Goal: Task Accomplishment & Management: Use online tool/utility

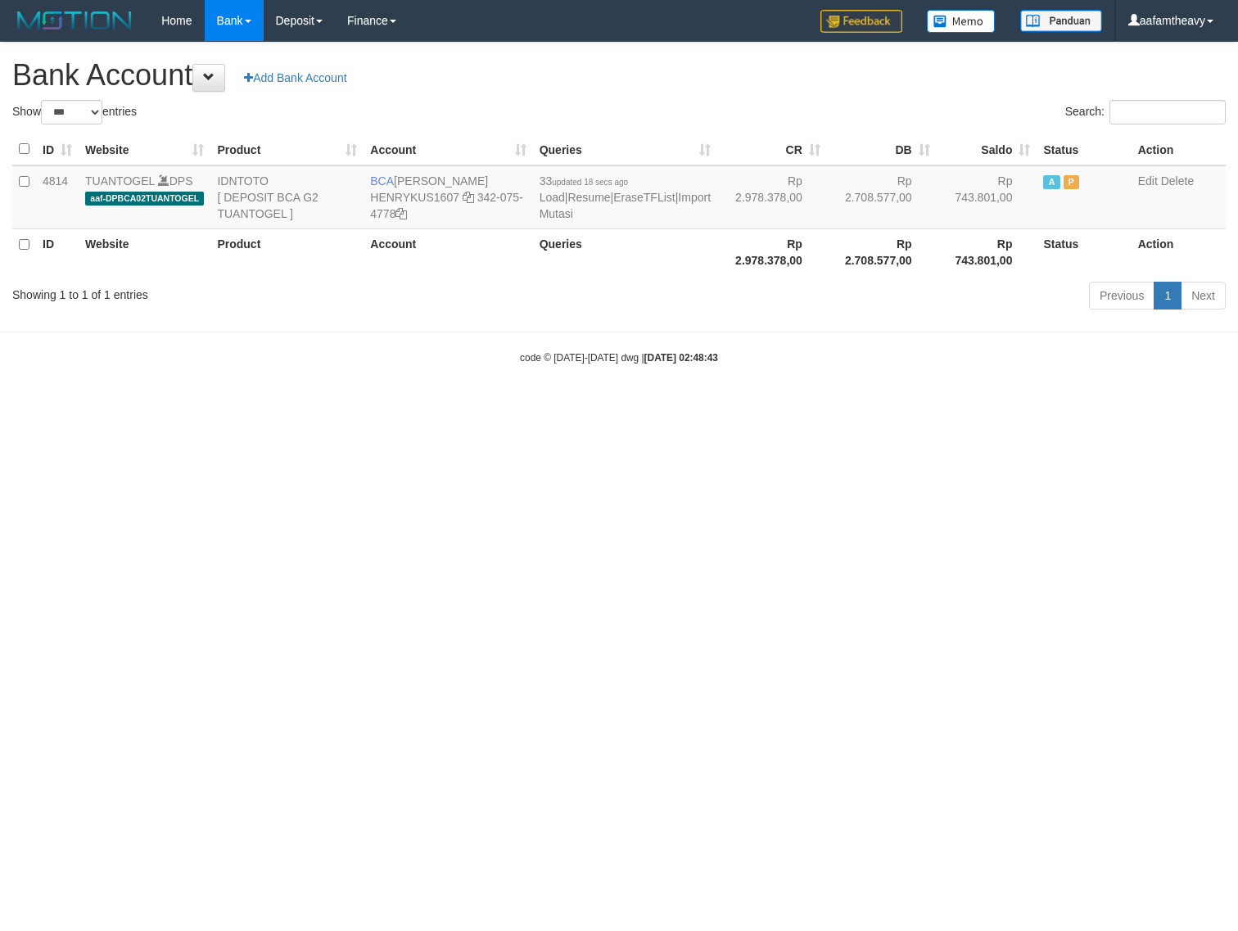
select select "***"
click at [468, 198] on icon at bounding box center [468, 197] width 11 height 11
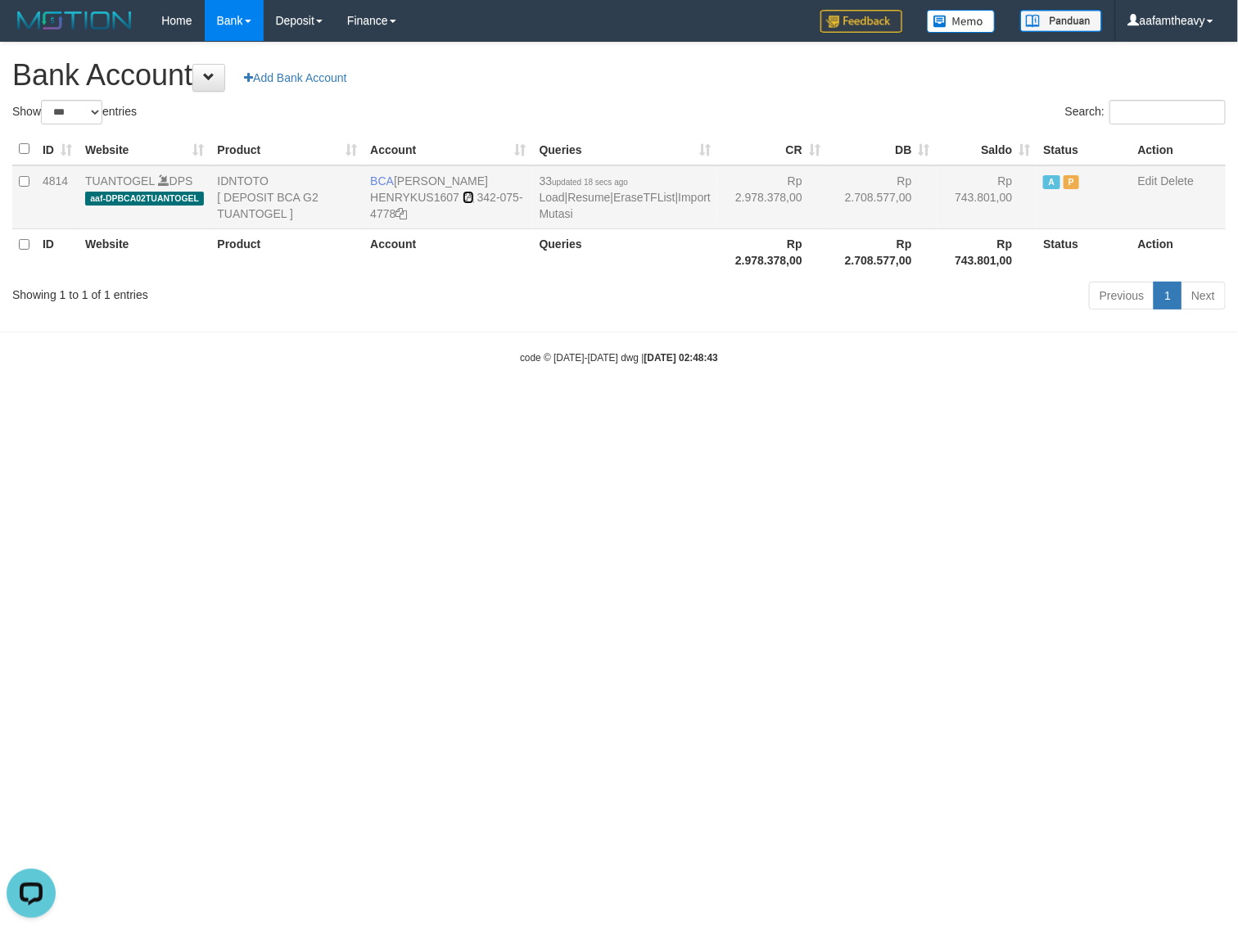
click at [468, 198] on icon at bounding box center [468, 197] width 11 height 11
click at [667, 406] on html "Toggle navigation Home Bank Account List Load By Website Group [ITOTO] TUANTOGE…" at bounding box center [619, 203] width 1238 height 406
select select "***"
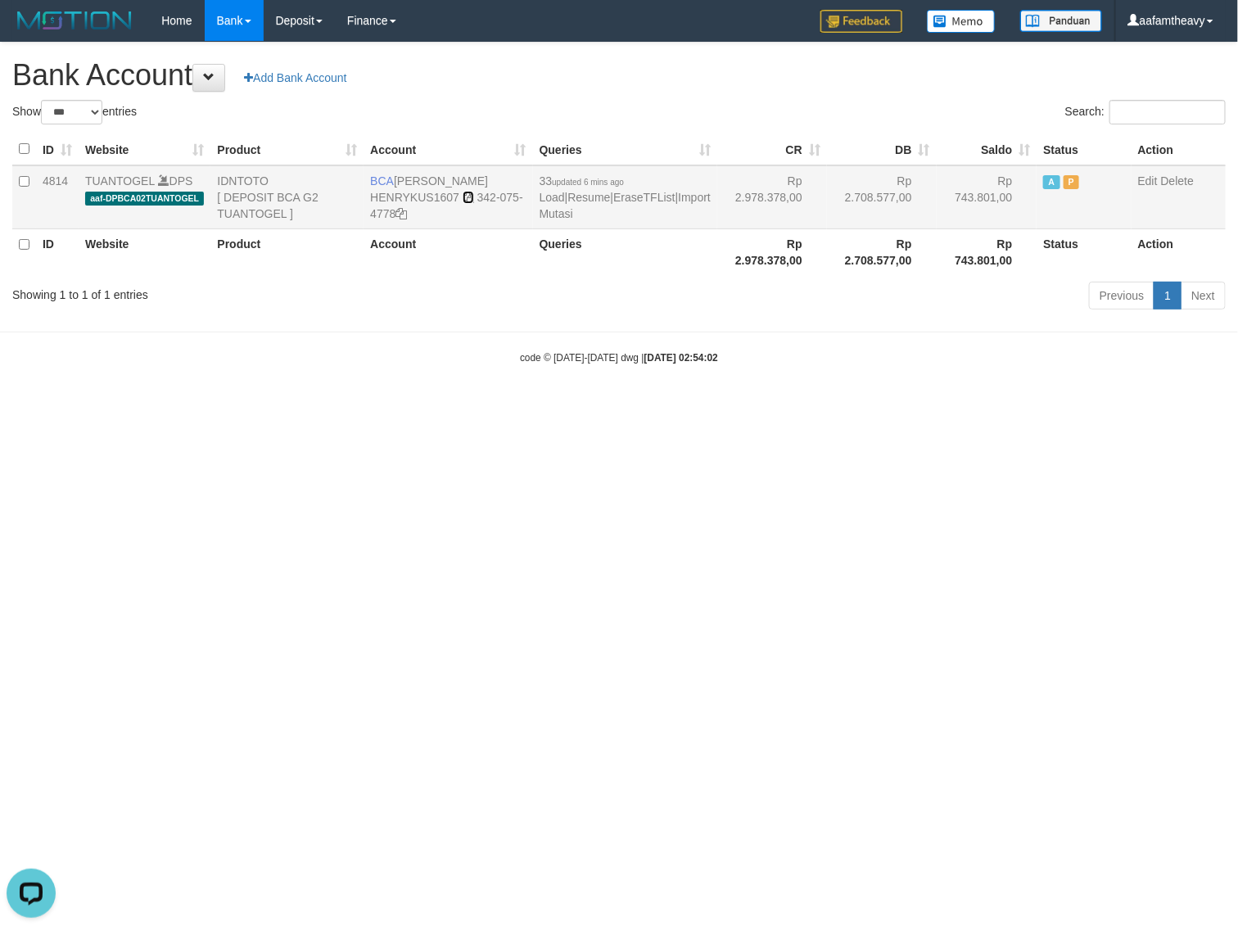
click at [469, 195] on icon at bounding box center [468, 197] width 11 height 11
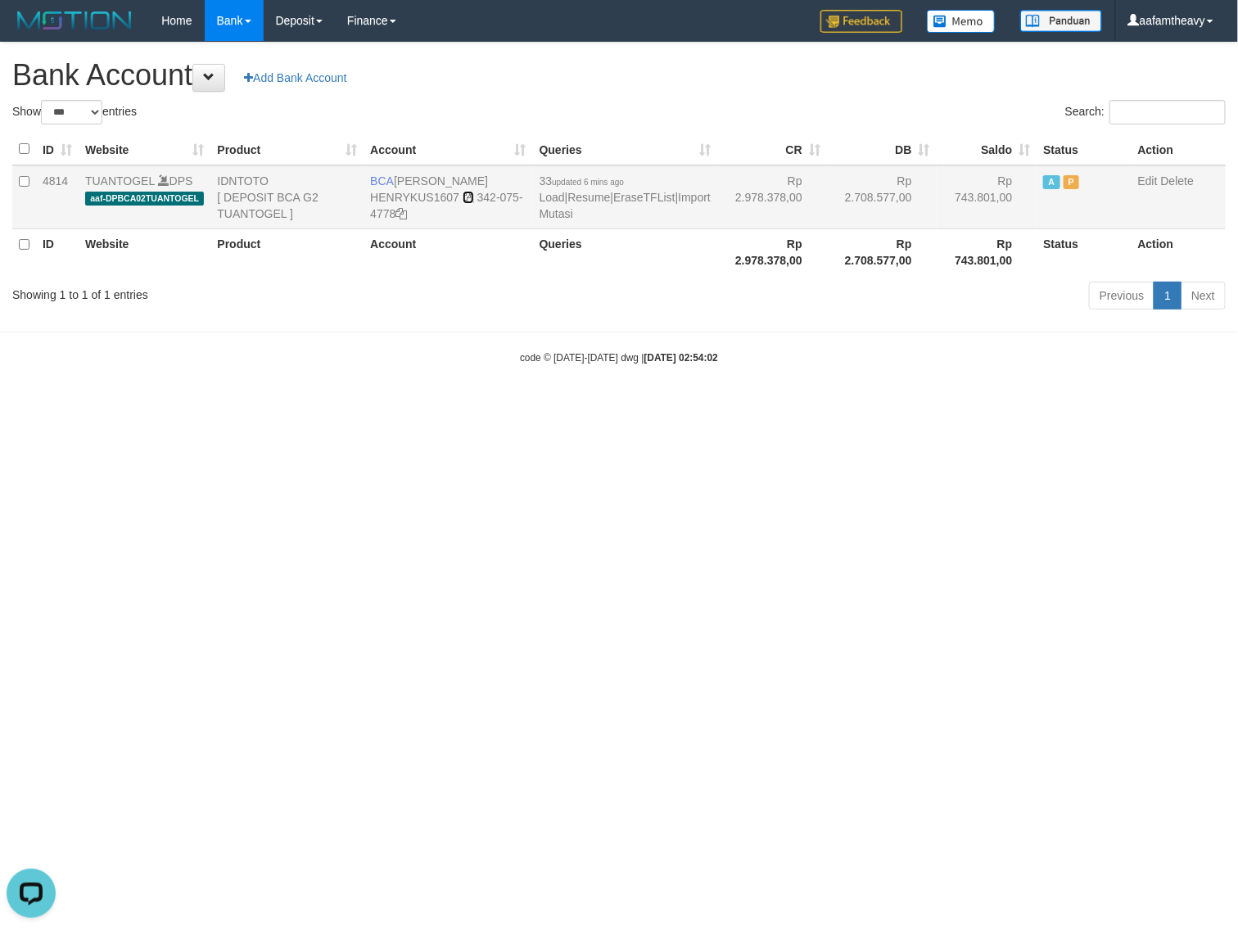
click at [469, 195] on icon at bounding box center [468, 197] width 11 height 11
click at [592, 206] on link "Import Mutasi" at bounding box center [625, 205] width 171 height 29
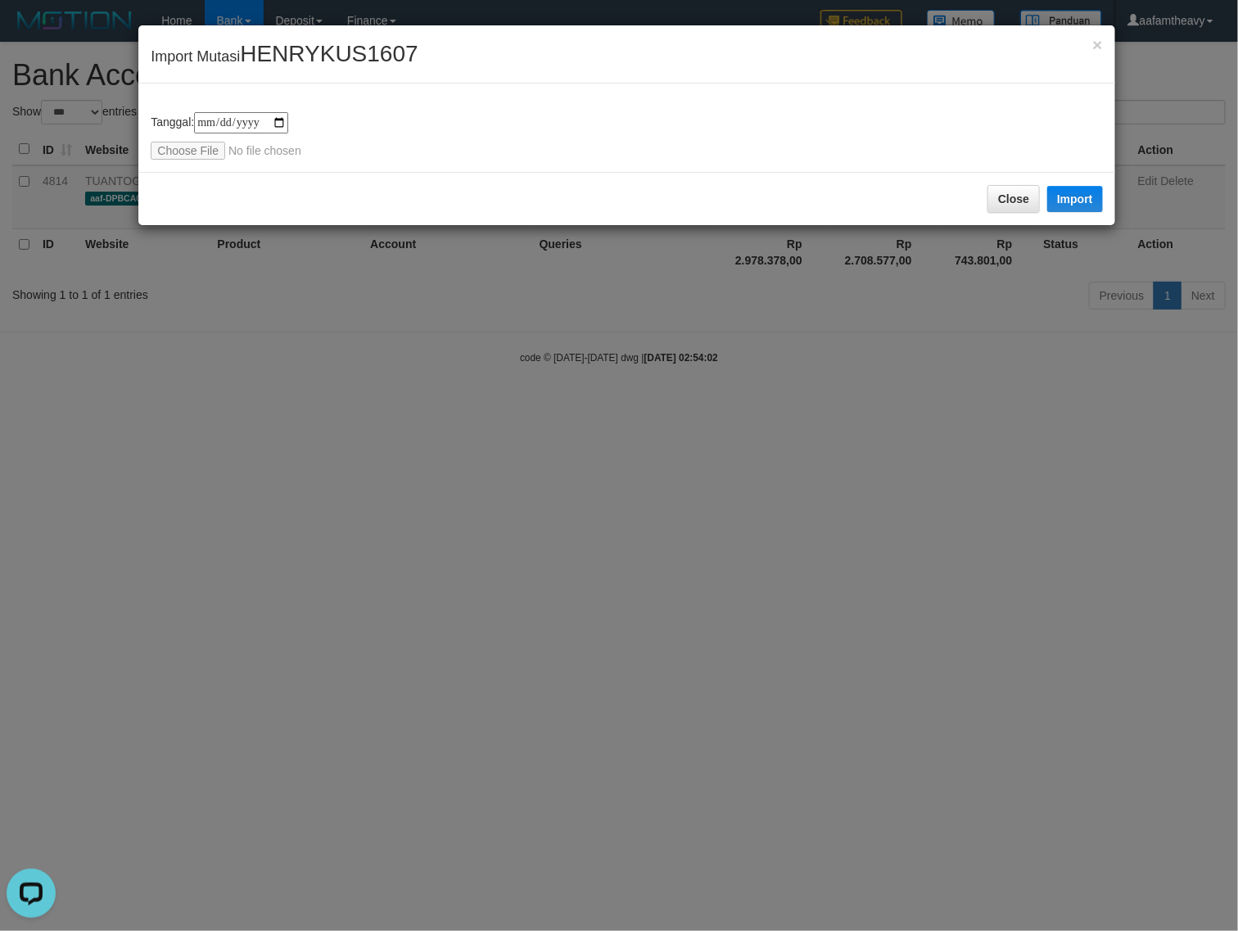
type input "**********"
click at [1082, 197] on button "Import" at bounding box center [1075, 199] width 56 height 26
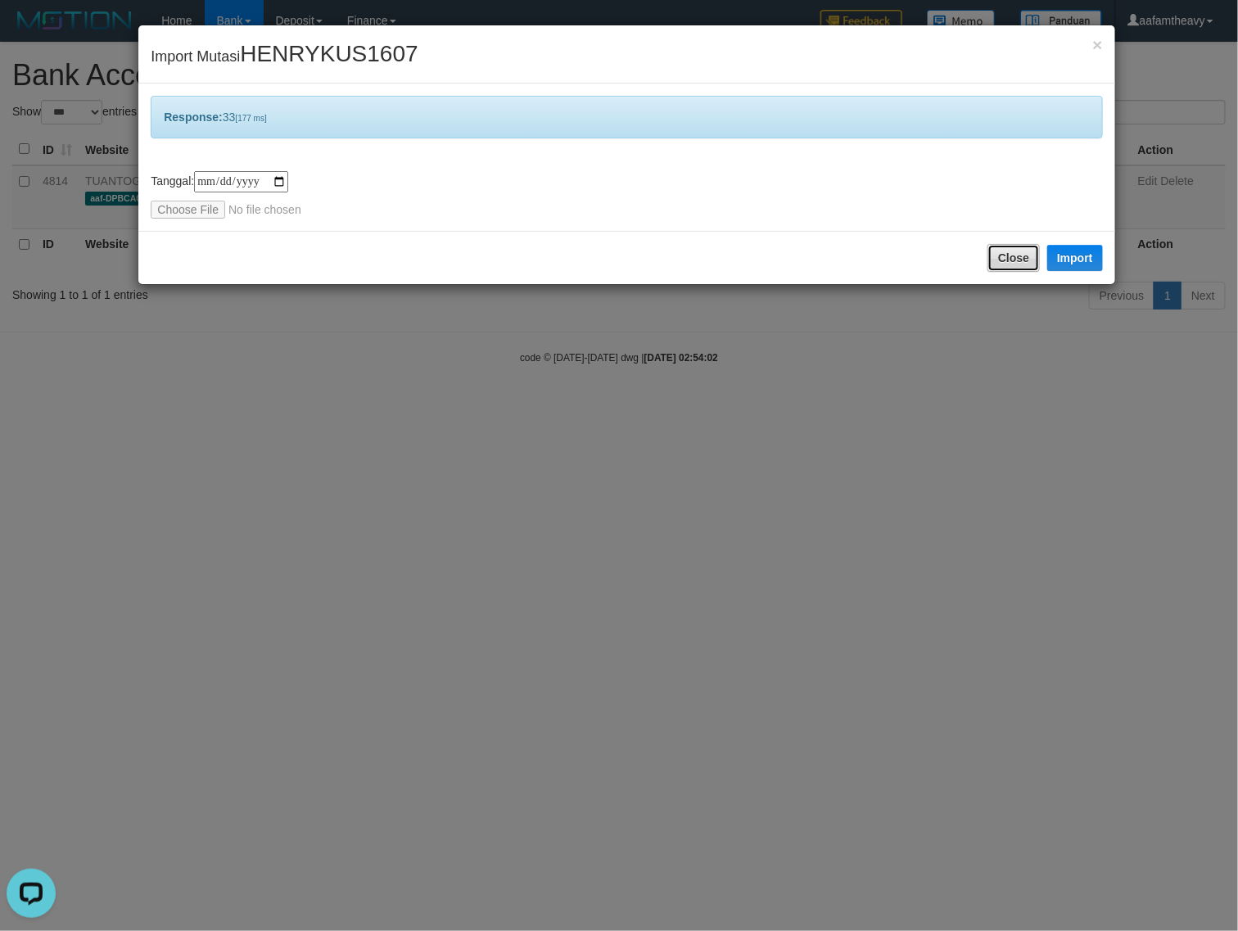
click at [1004, 260] on button "Close" at bounding box center [1014, 258] width 52 height 28
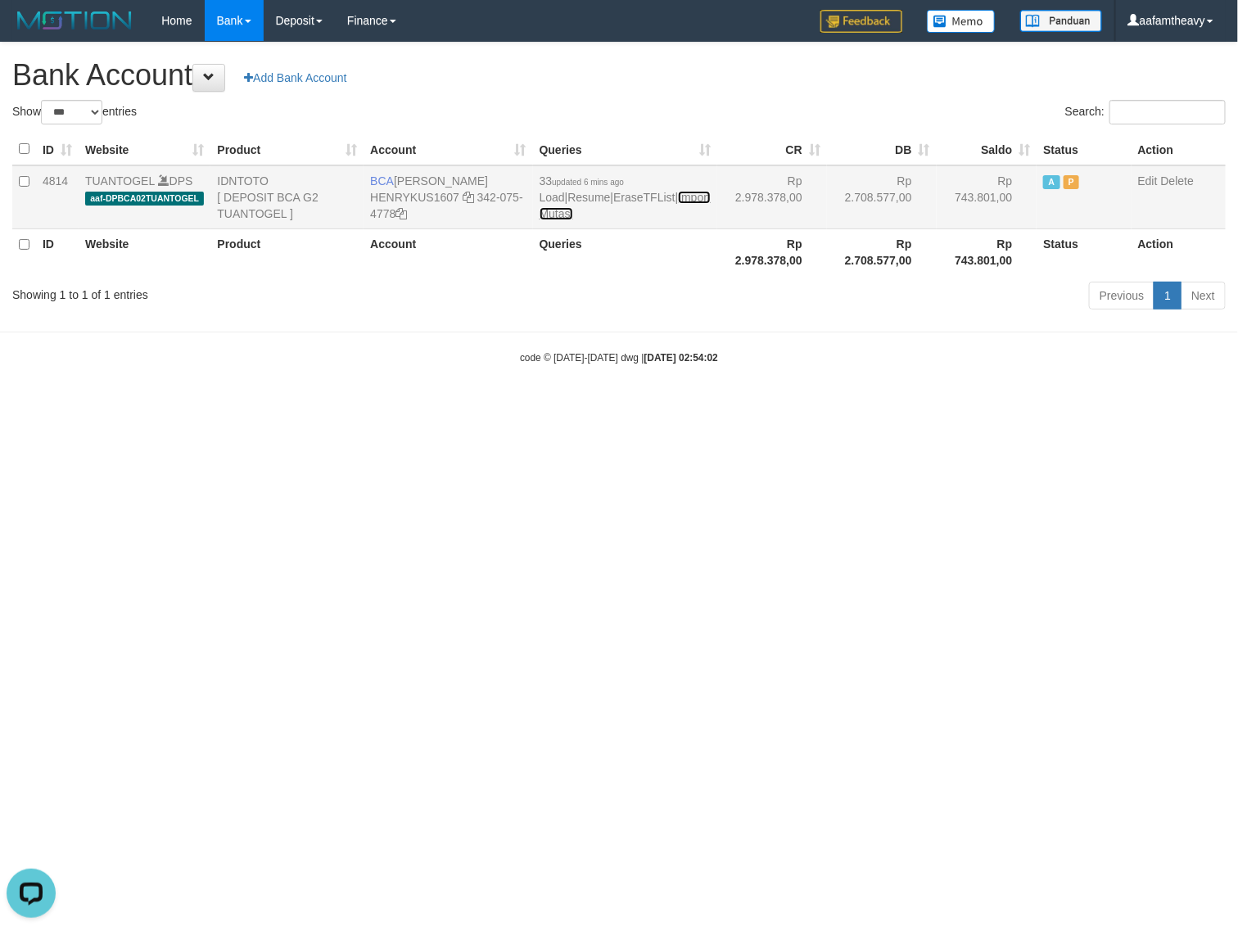
click at [583, 209] on link "Import Mutasi" at bounding box center [625, 205] width 171 height 29
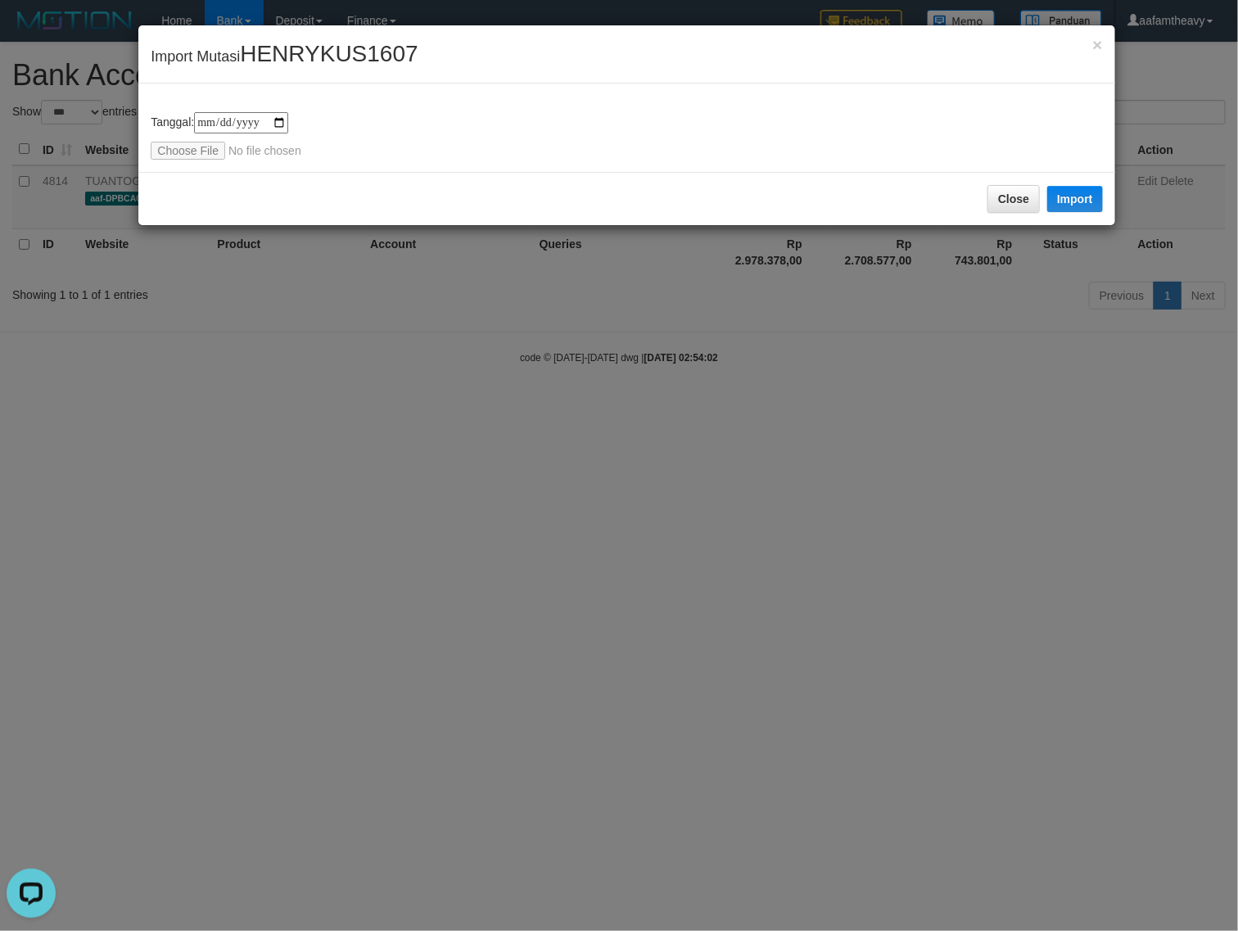
type input "**********"
drag, startPoint x: 1091, startPoint y: 188, endPoint x: 1237, endPoint y: 330, distance: 203.9
click at [1091, 190] on button "Import" at bounding box center [1075, 199] width 56 height 26
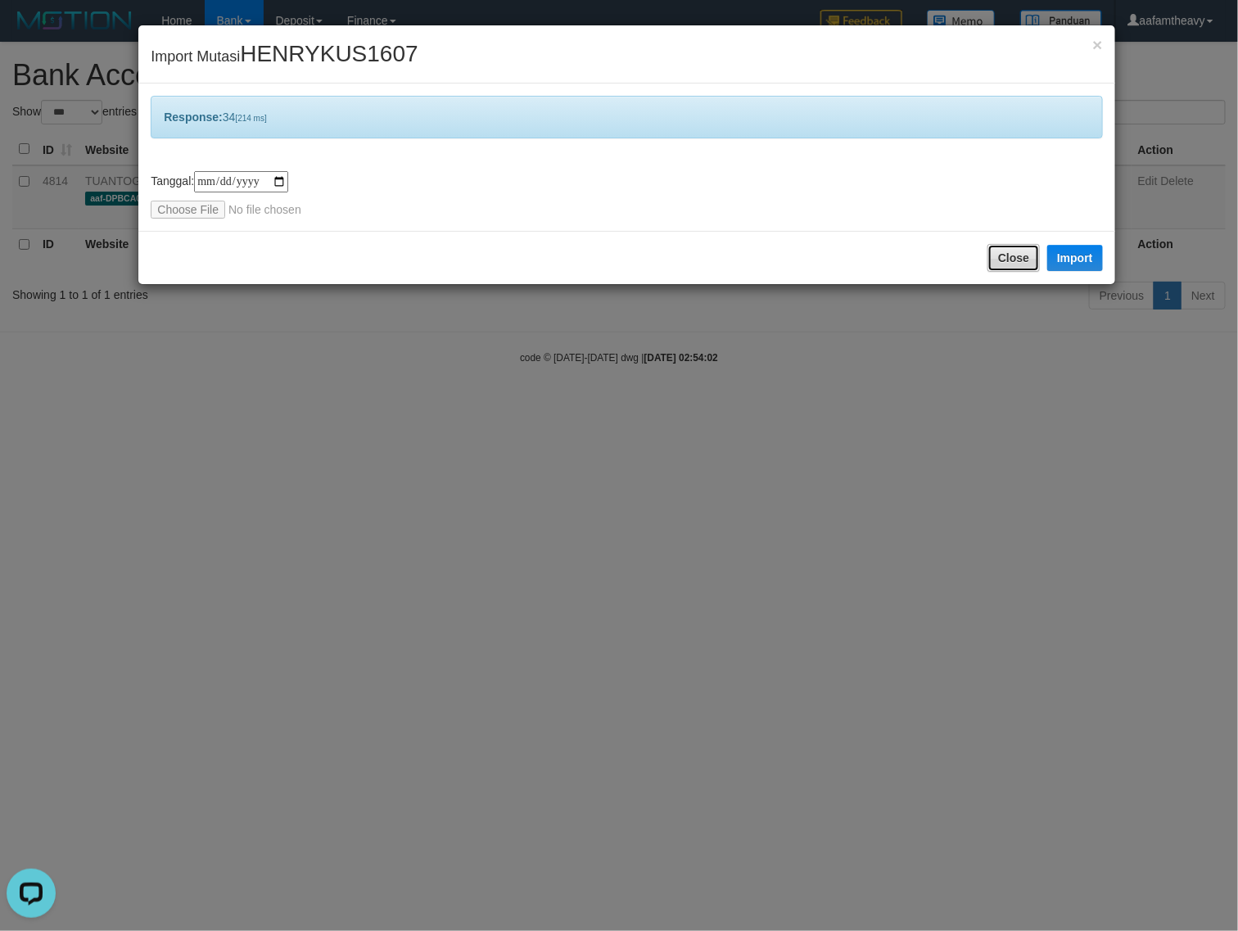
click at [1020, 256] on button "Close" at bounding box center [1014, 258] width 52 height 28
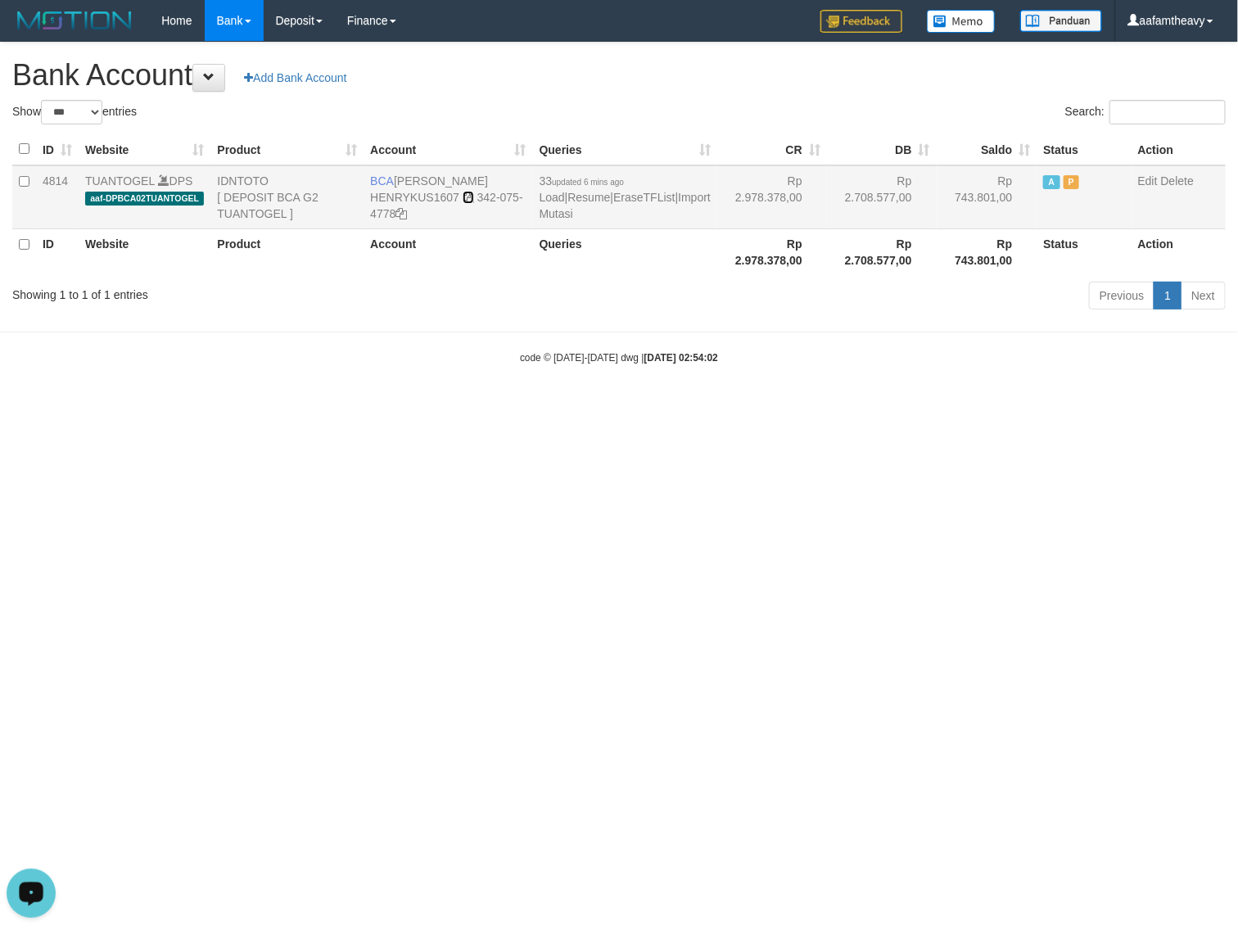
click at [469, 198] on icon at bounding box center [468, 197] width 11 height 11
click at [469, 197] on icon at bounding box center [468, 197] width 11 height 11
click at [468, 195] on icon at bounding box center [468, 197] width 11 height 11
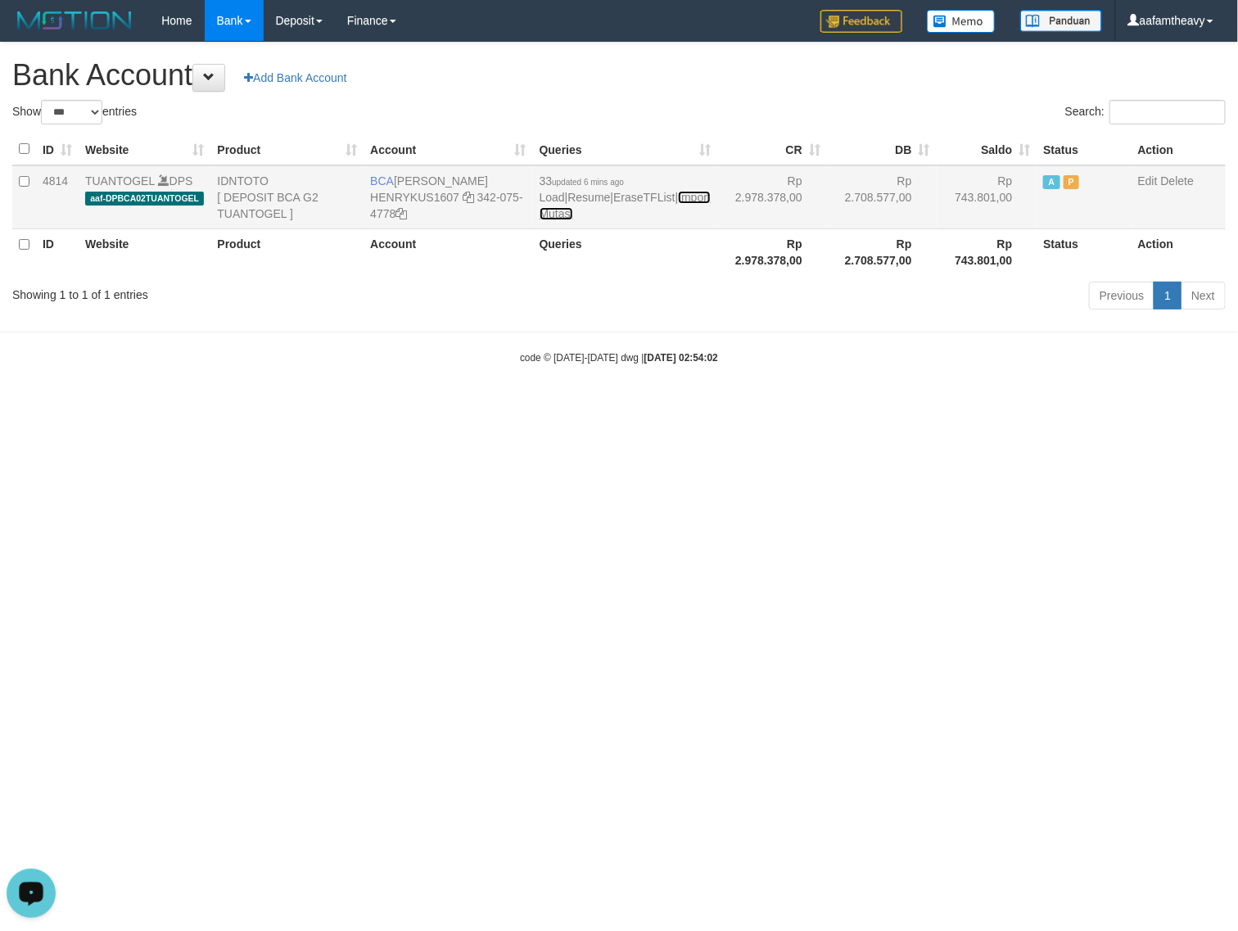
click at [594, 215] on link "Import Mutasi" at bounding box center [625, 205] width 171 height 29
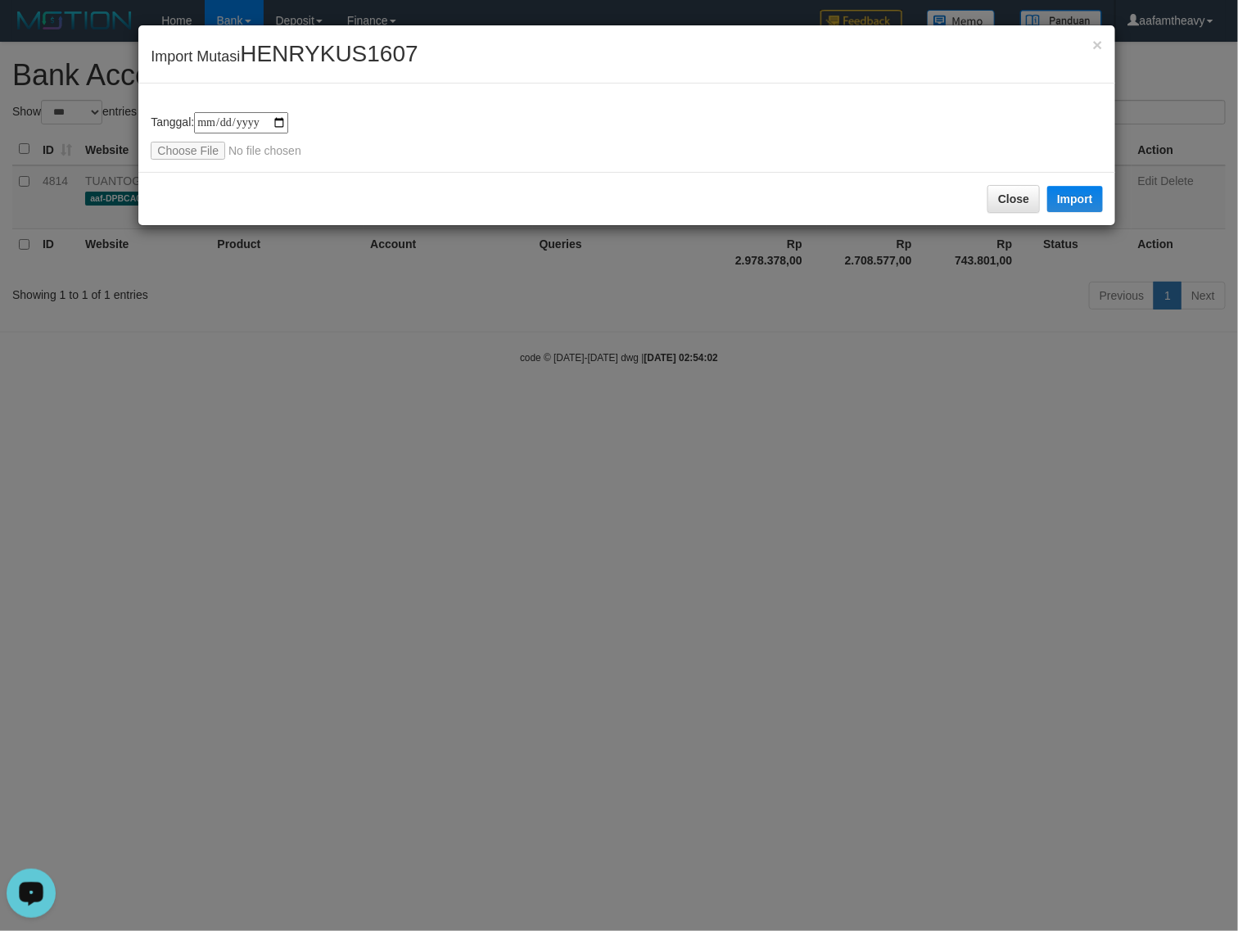
type input "**********"
click at [1062, 206] on button "Import" at bounding box center [1075, 199] width 56 height 26
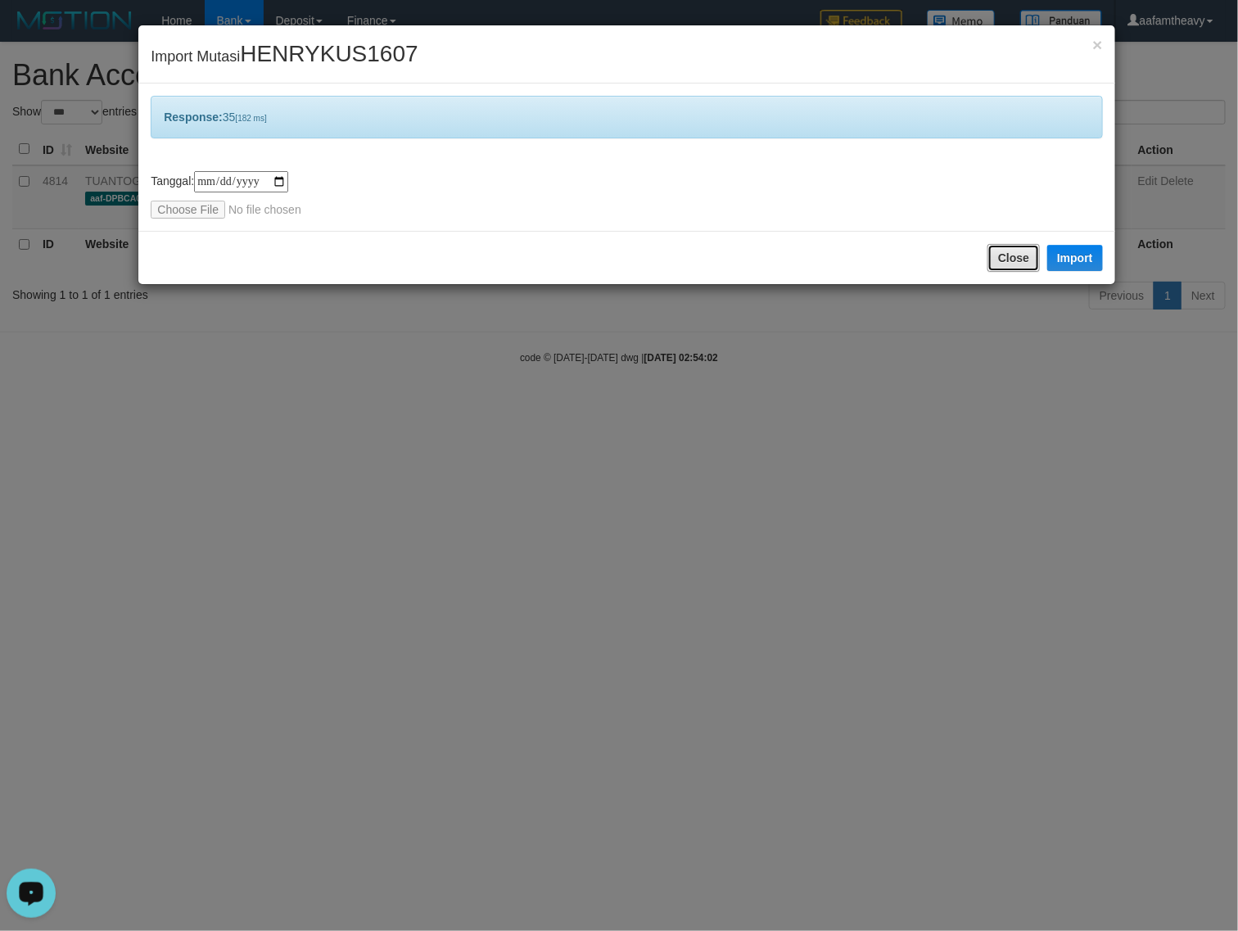
drag, startPoint x: 1000, startPoint y: 269, endPoint x: 1185, endPoint y: 305, distance: 188.6
click at [1002, 269] on button "Close" at bounding box center [1014, 258] width 52 height 28
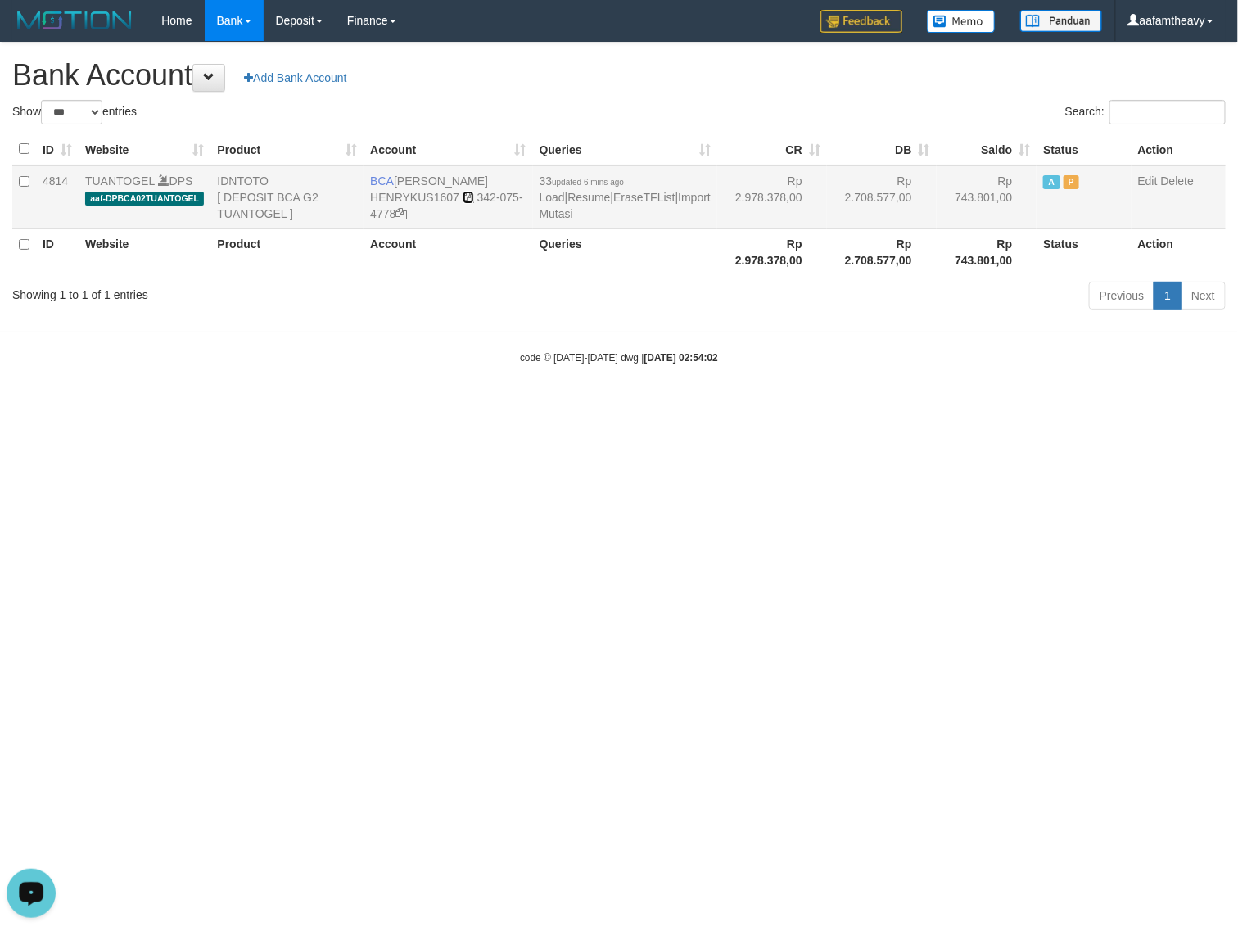
click at [467, 197] on icon at bounding box center [468, 197] width 11 height 11
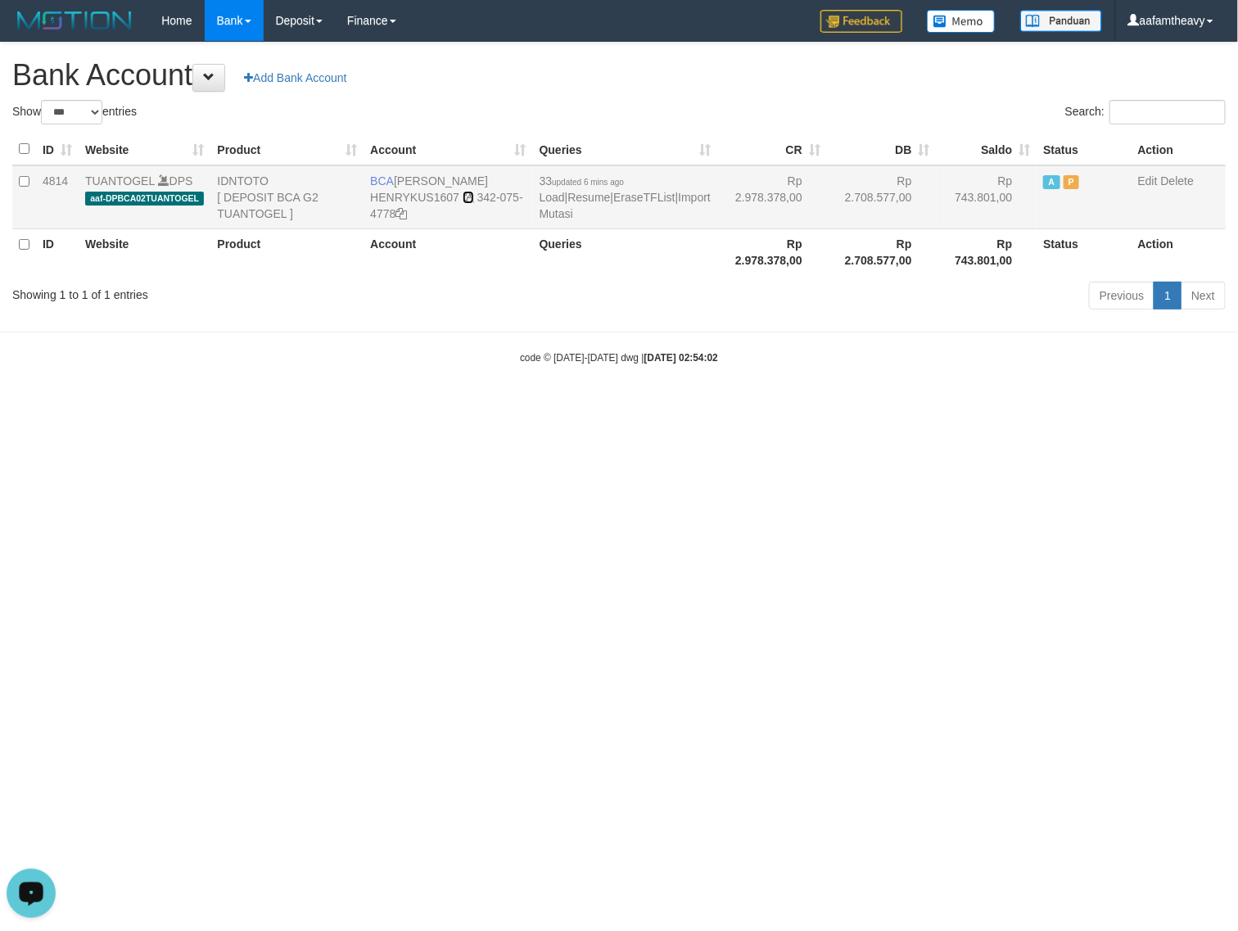
click at [467, 197] on icon at bounding box center [468, 197] width 11 height 11
click at [592, 218] on link "Import Mutasi" at bounding box center [625, 205] width 171 height 29
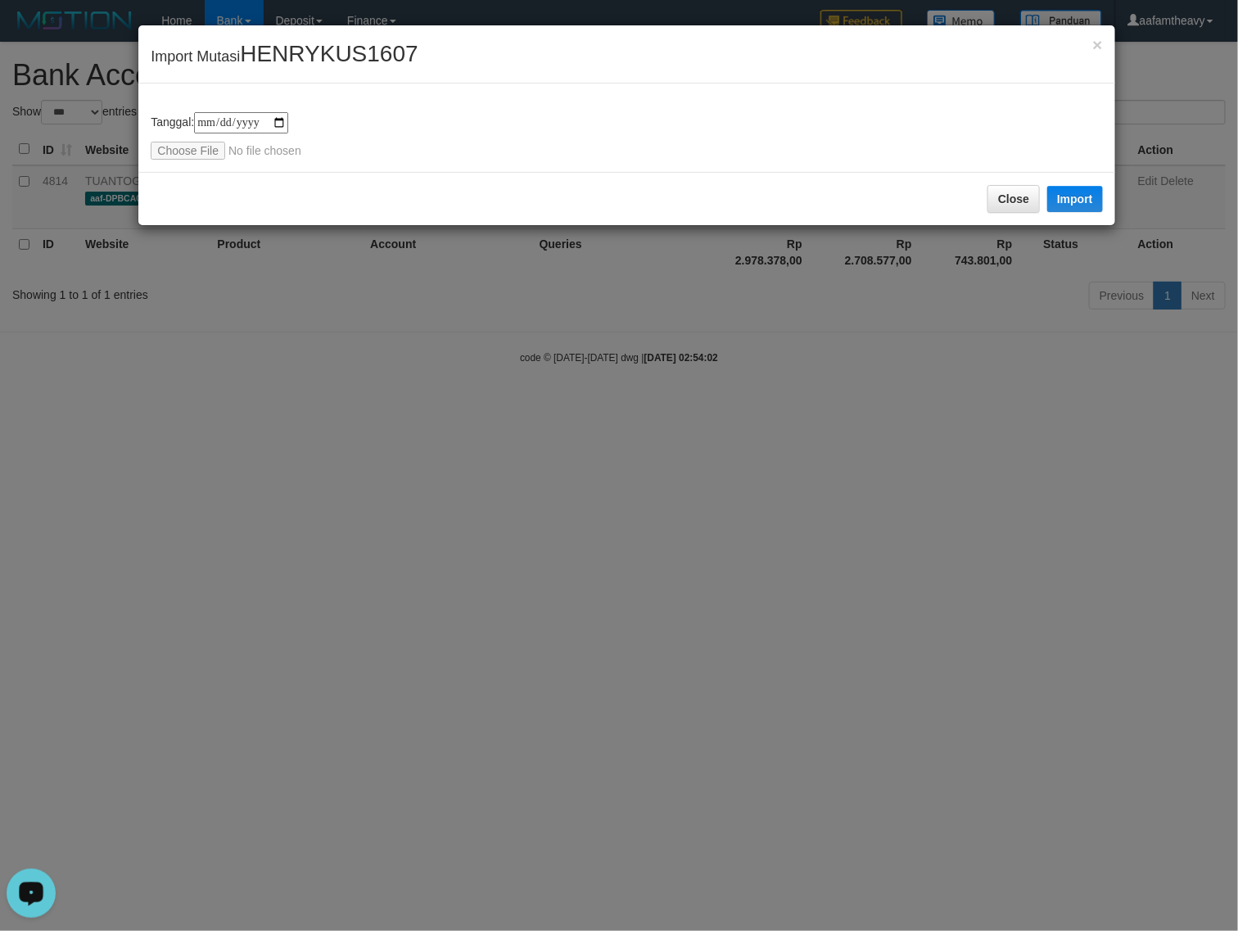
type input "**********"
click at [1066, 197] on button "Import" at bounding box center [1075, 199] width 56 height 26
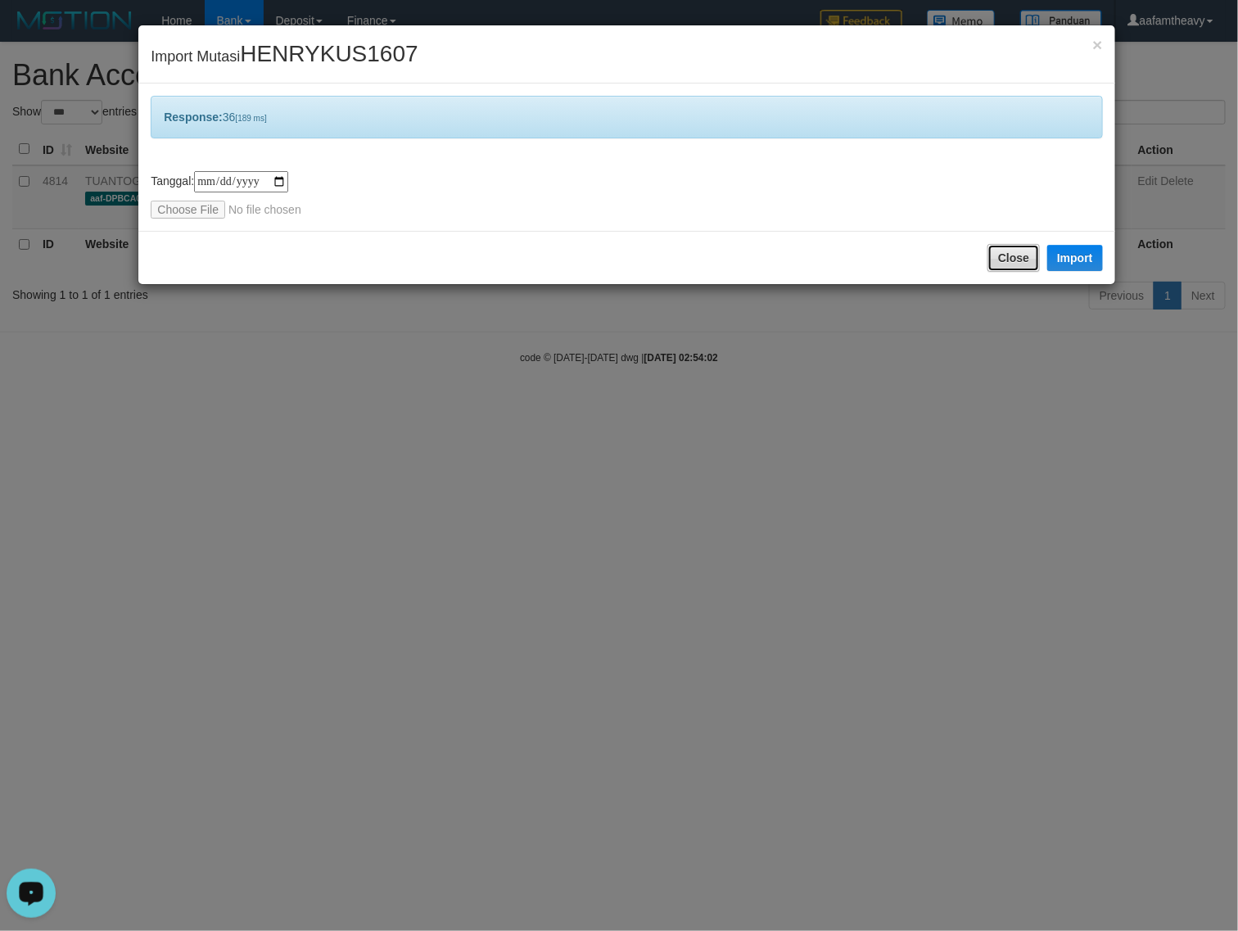
click at [1016, 244] on button "Close" at bounding box center [1014, 258] width 52 height 28
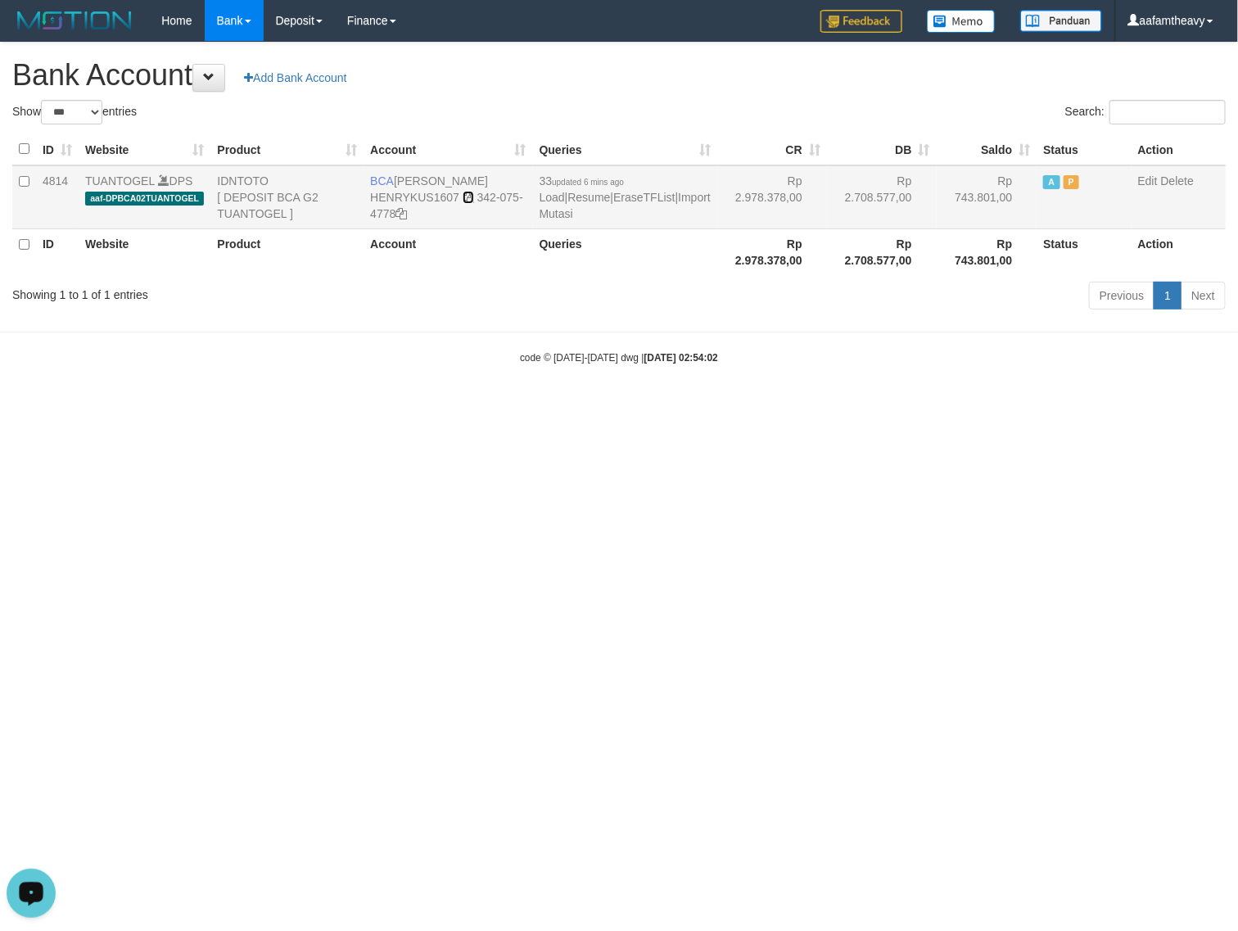
click at [468, 198] on icon at bounding box center [468, 197] width 11 height 11
click at [468, 197] on icon at bounding box center [468, 197] width 11 height 11
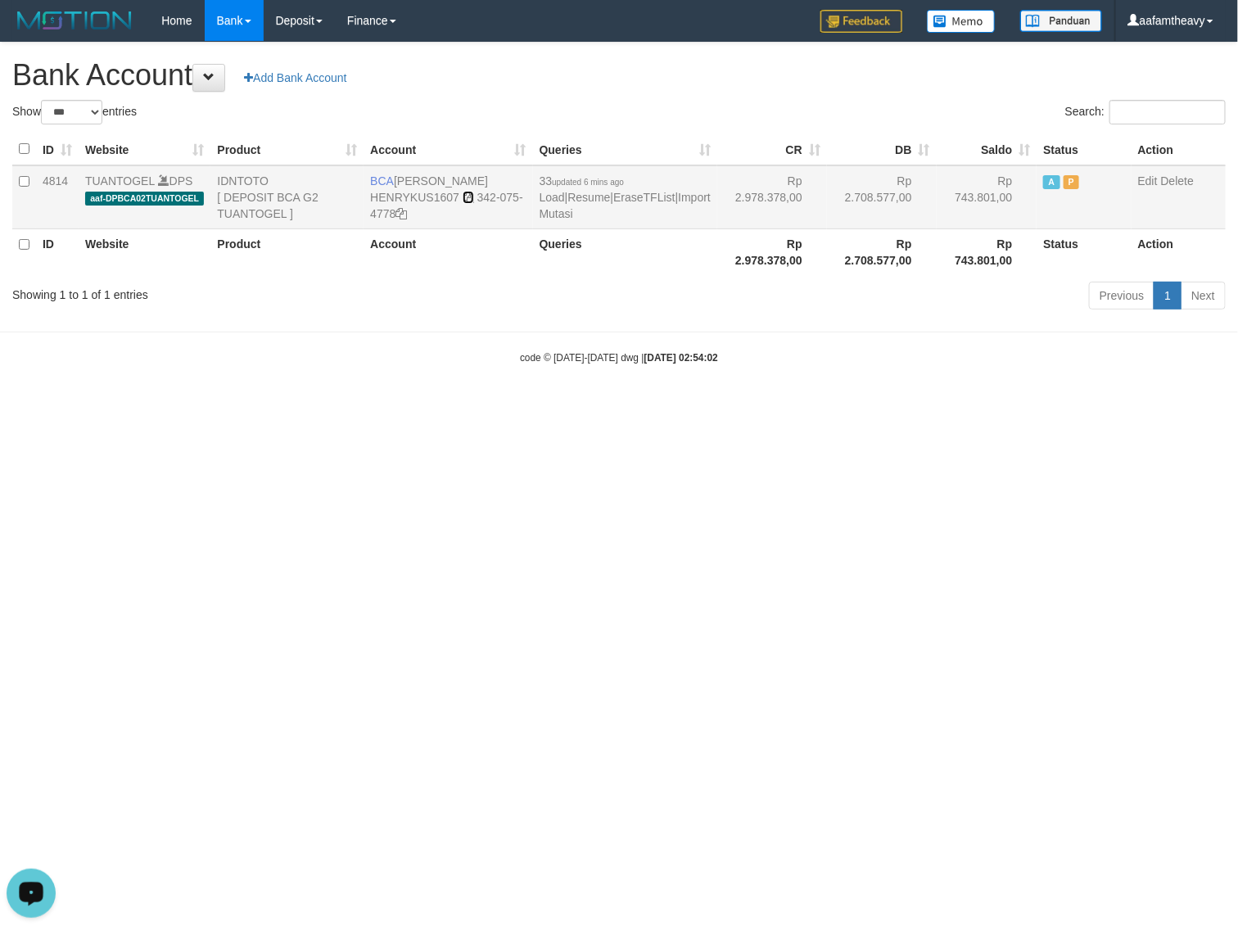
click at [468, 195] on icon at bounding box center [468, 197] width 11 height 11
click at [587, 209] on link "Import Mutasi" at bounding box center [625, 205] width 171 height 29
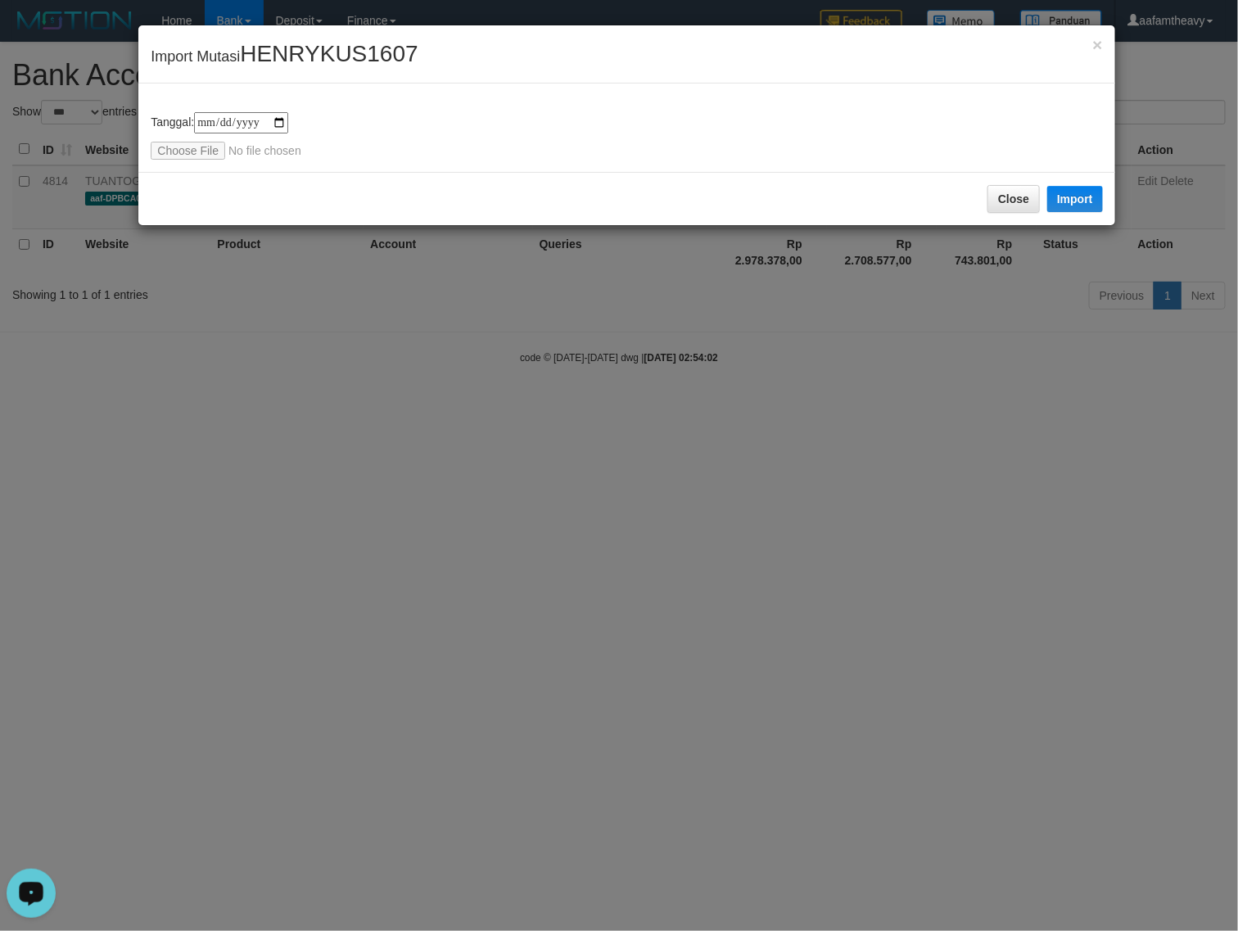
type input "**********"
click at [1081, 202] on button "Import" at bounding box center [1075, 199] width 56 height 26
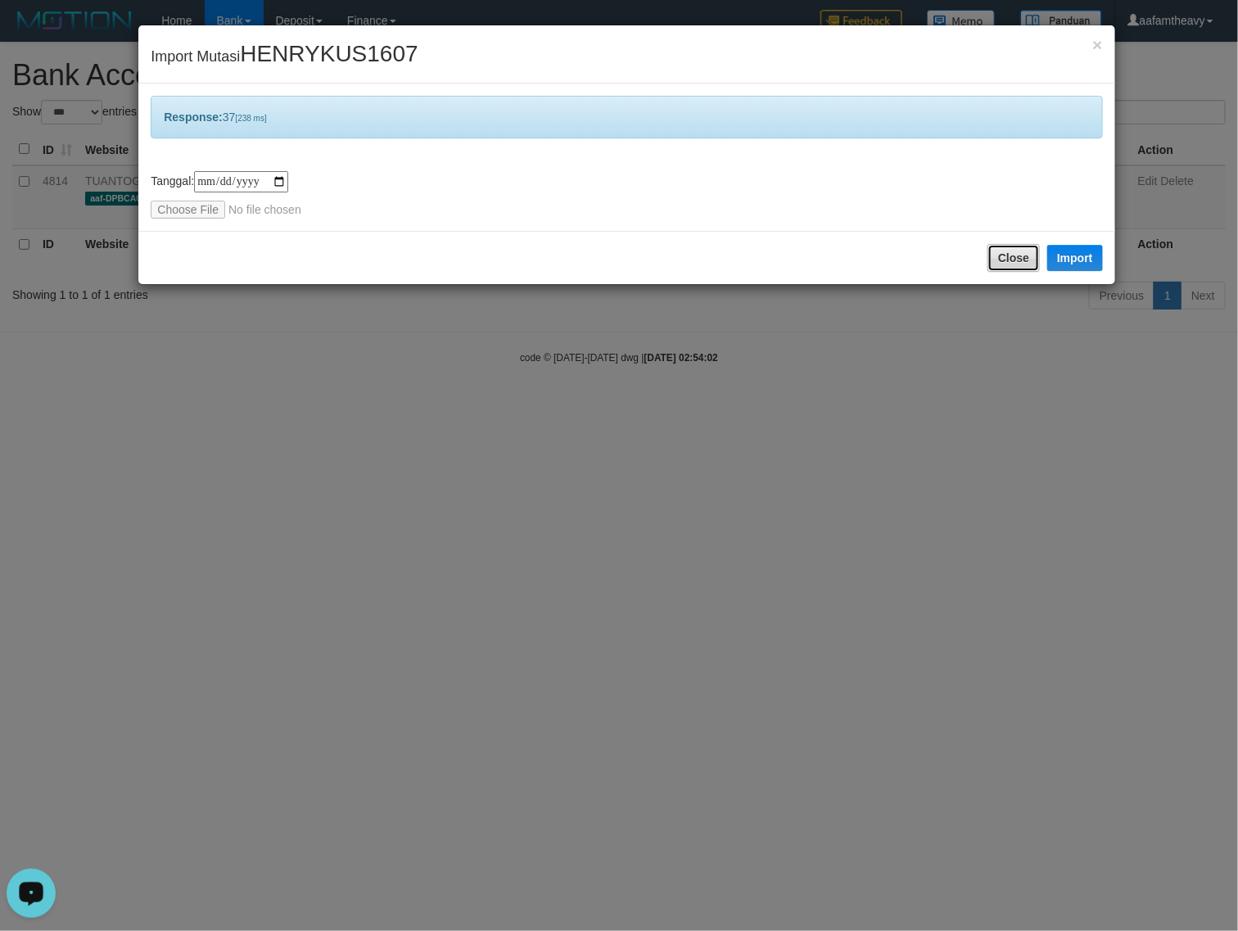
click at [1000, 259] on button "Close" at bounding box center [1014, 258] width 52 height 28
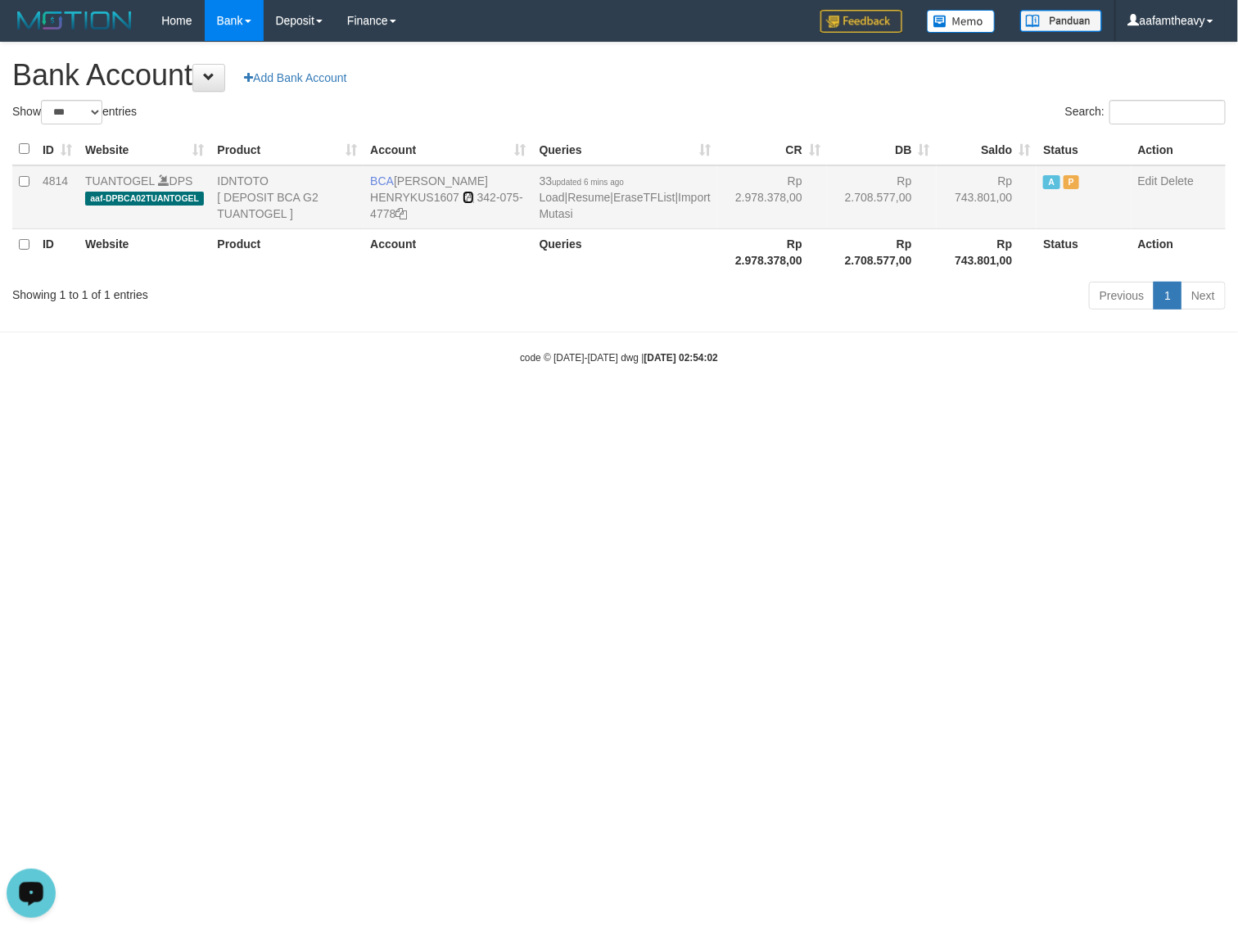
click at [469, 193] on icon at bounding box center [468, 197] width 11 height 11
click at [468, 193] on icon at bounding box center [468, 197] width 11 height 11
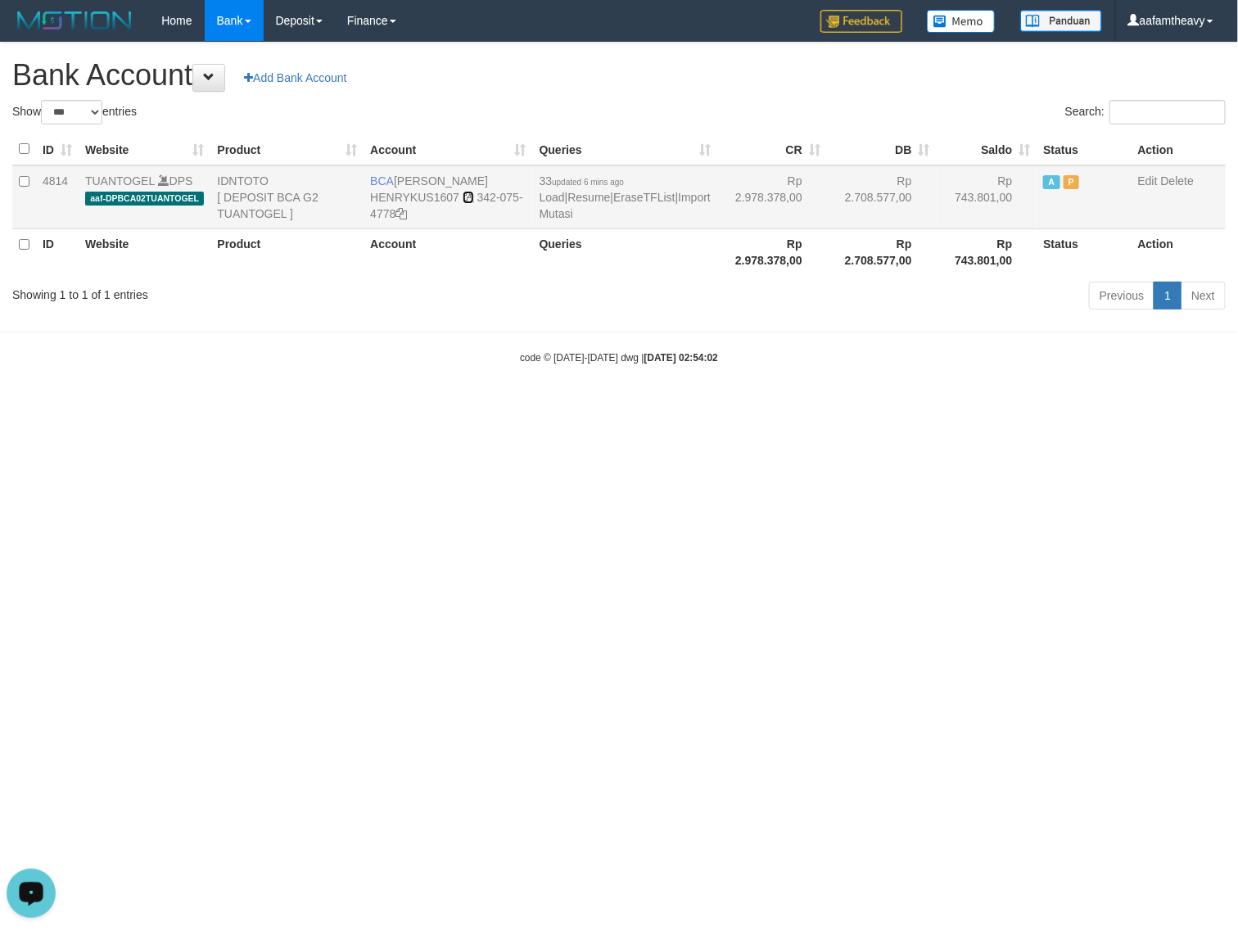
drag, startPoint x: 468, startPoint y: 193, endPoint x: 477, endPoint y: 194, distance: 9.0
click at [471, 193] on icon at bounding box center [468, 197] width 11 height 11
click at [596, 210] on link "Import Mutasi" at bounding box center [625, 205] width 171 height 29
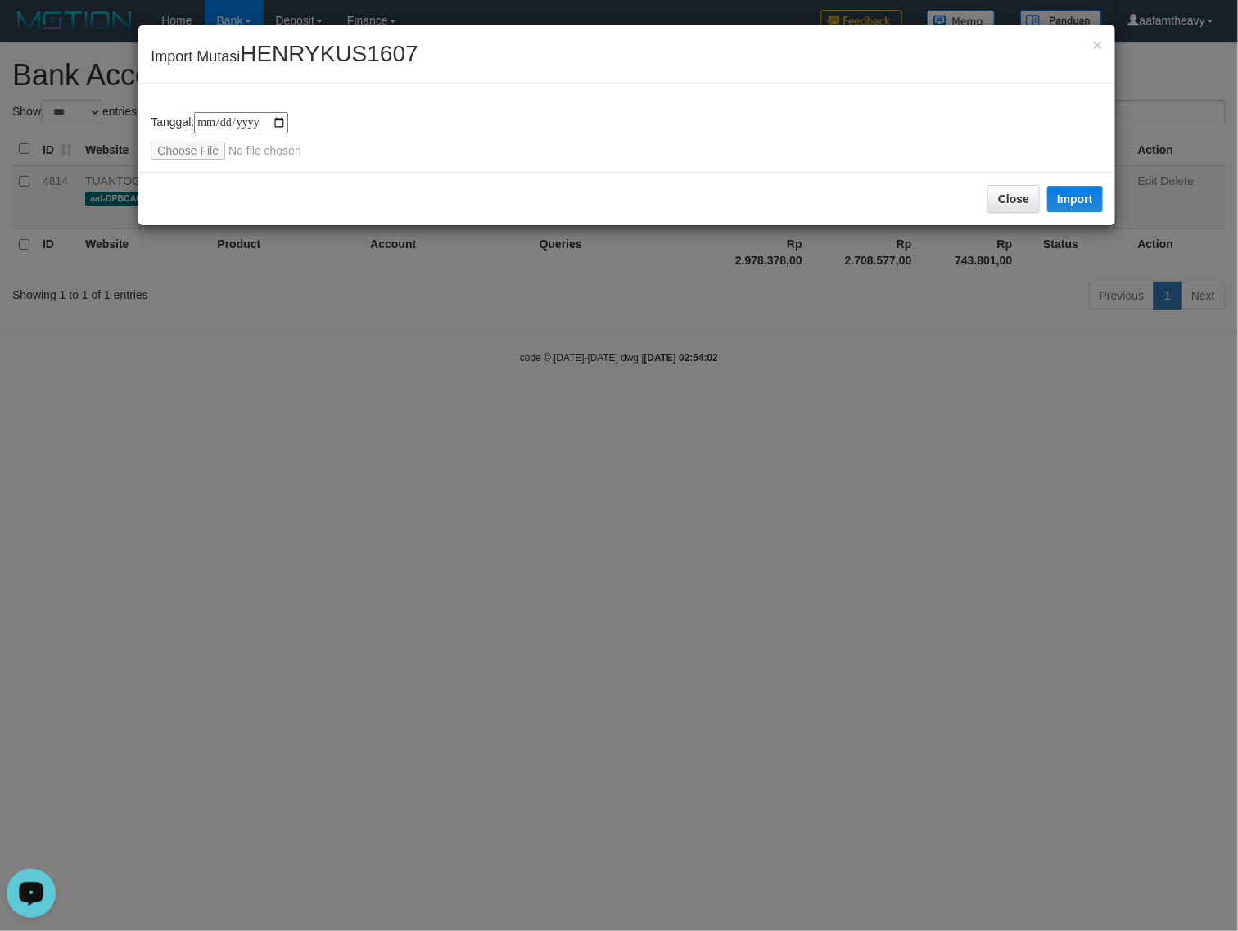
type input "**********"
click at [1069, 194] on button "Import" at bounding box center [1075, 199] width 56 height 26
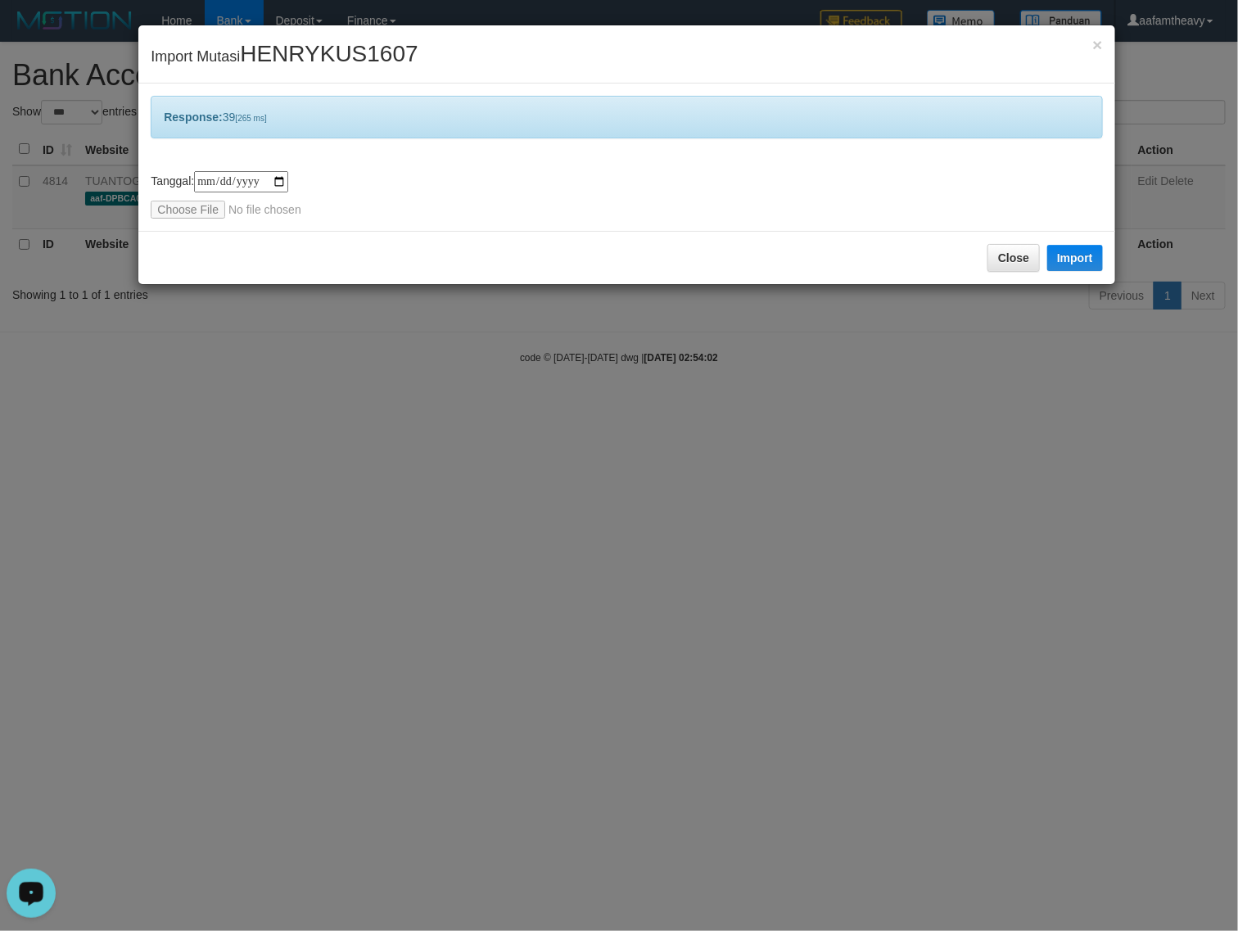
drag, startPoint x: 980, startPoint y: 240, endPoint x: 980, endPoint y: 260, distance: 19.7
click at [980, 251] on div "Close Import" at bounding box center [626, 257] width 976 height 53
click at [1006, 246] on button "Close" at bounding box center [1014, 258] width 52 height 28
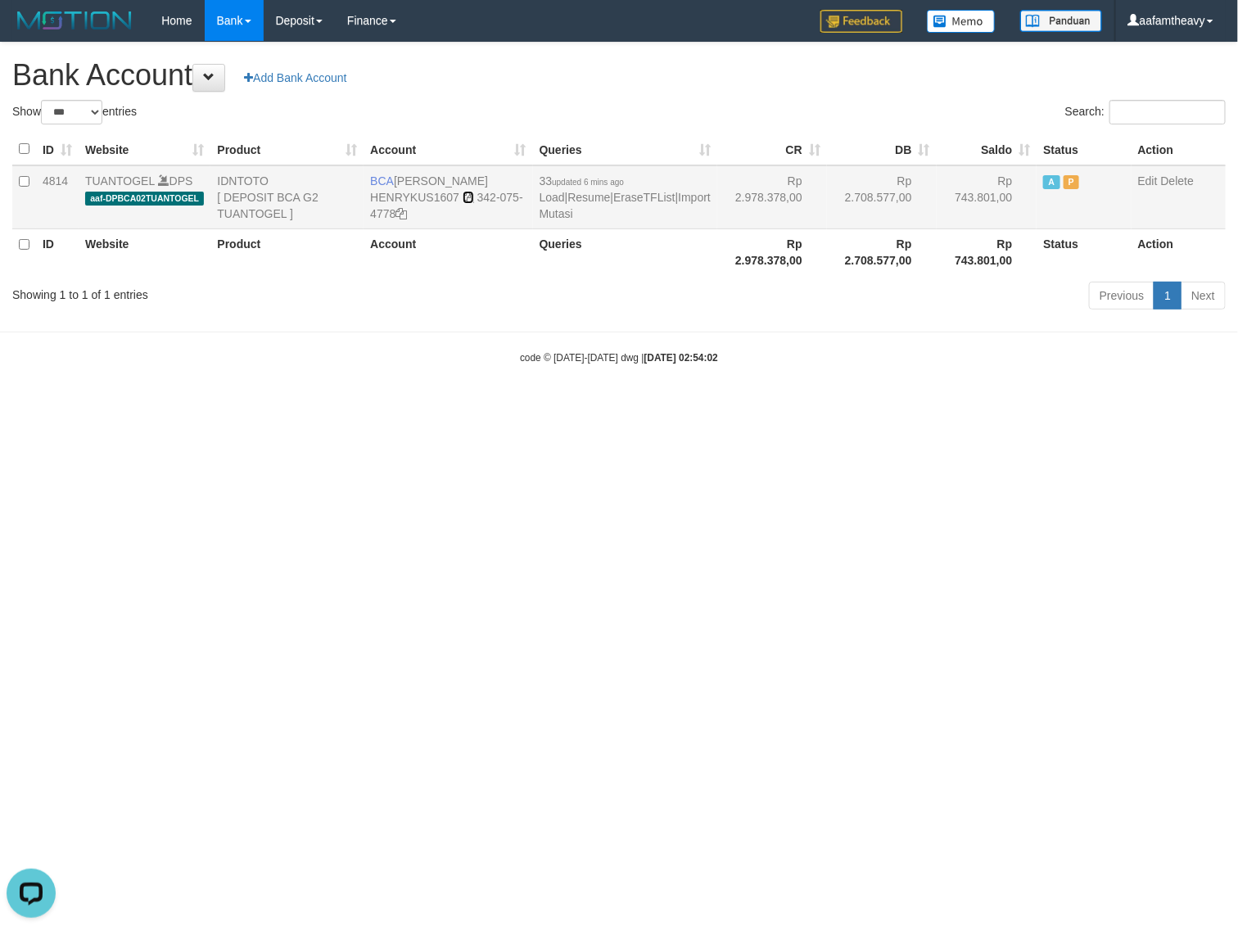
click at [469, 194] on icon at bounding box center [468, 197] width 11 height 11
click at [469, 193] on icon at bounding box center [468, 197] width 11 height 11
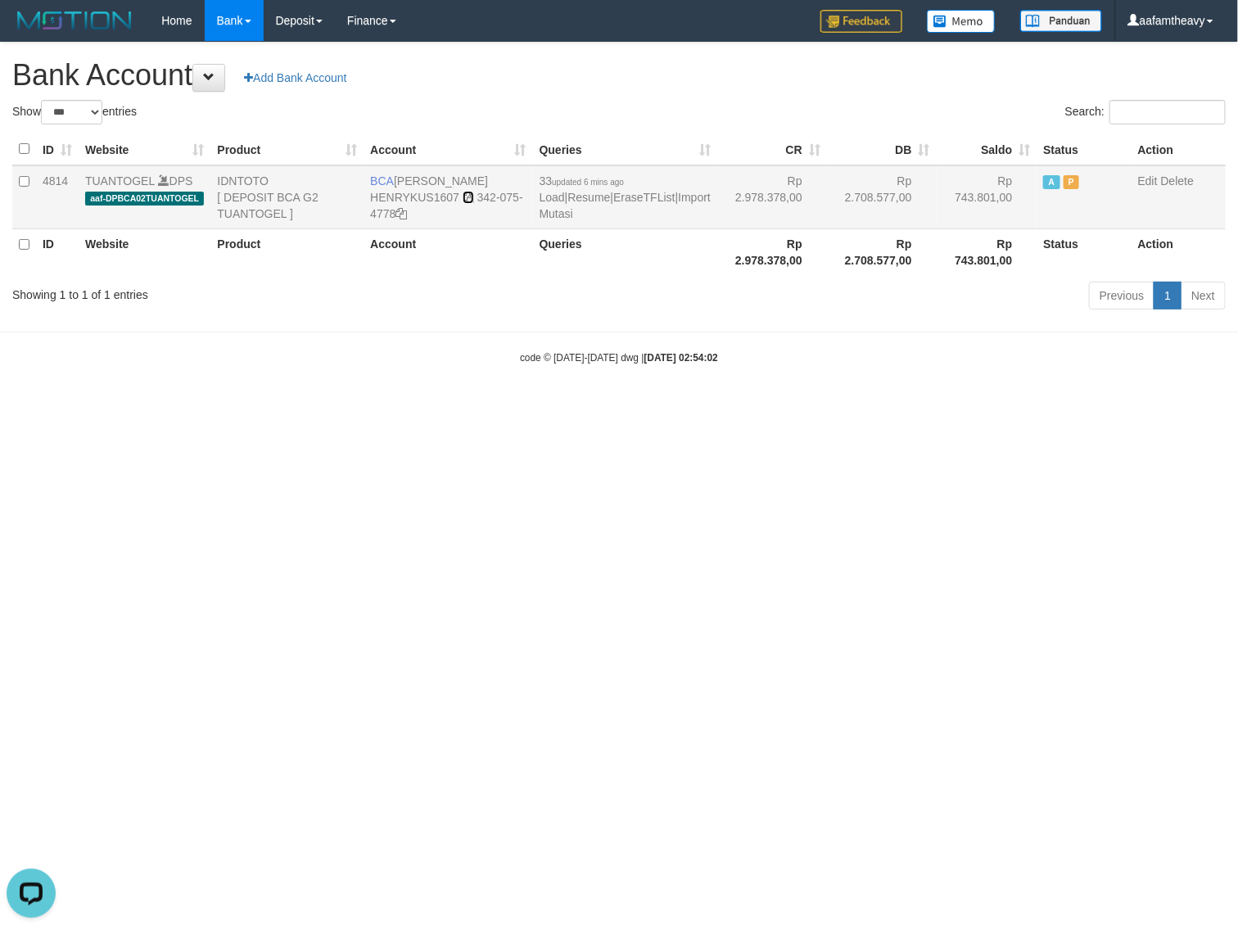
click at [469, 193] on icon at bounding box center [468, 197] width 11 height 11
click at [591, 213] on link "Import Mutasi" at bounding box center [625, 205] width 171 height 29
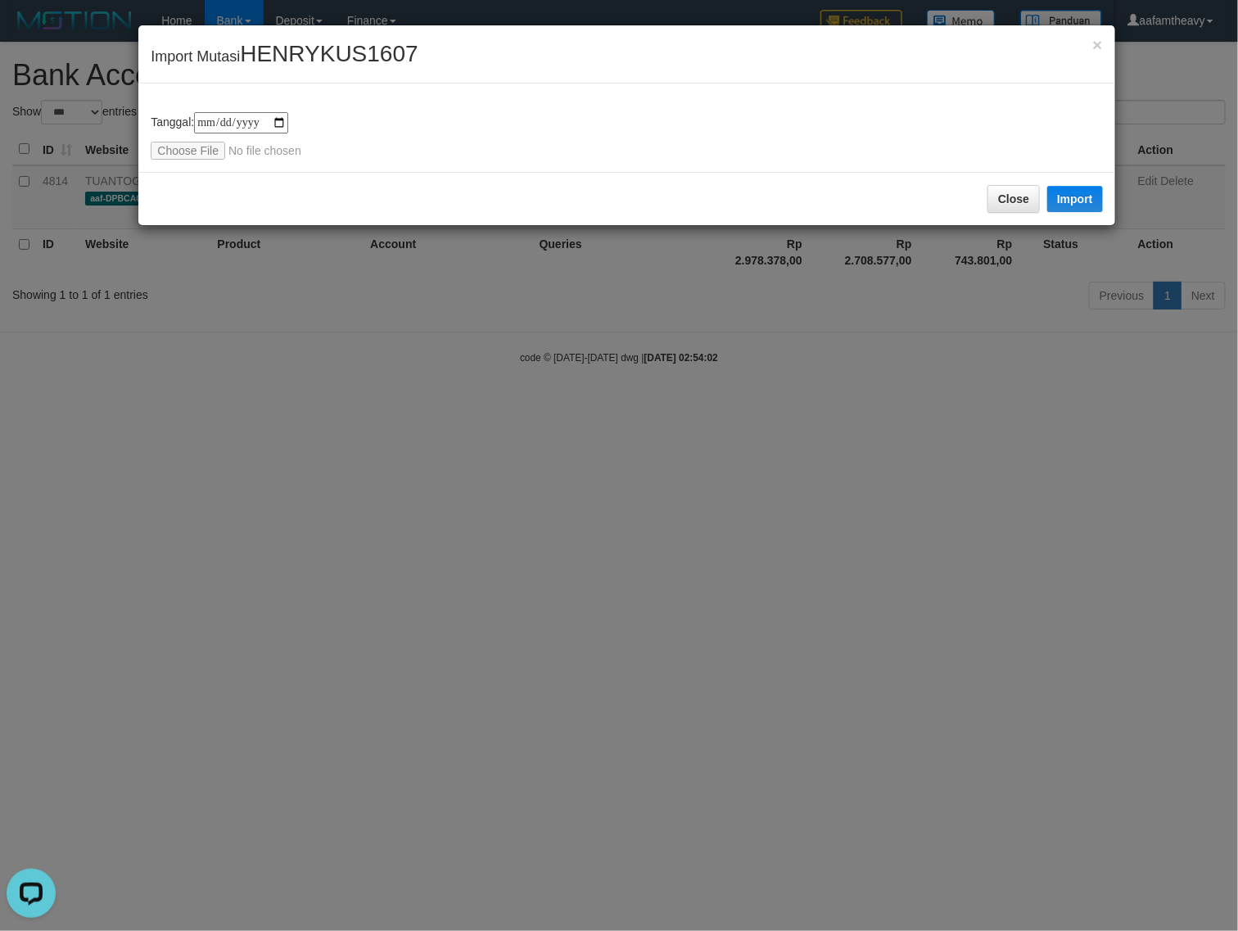
type input "**********"
click at [1078, 195] on button "Import" at bounding box center [1075, 199] width 56 height 26
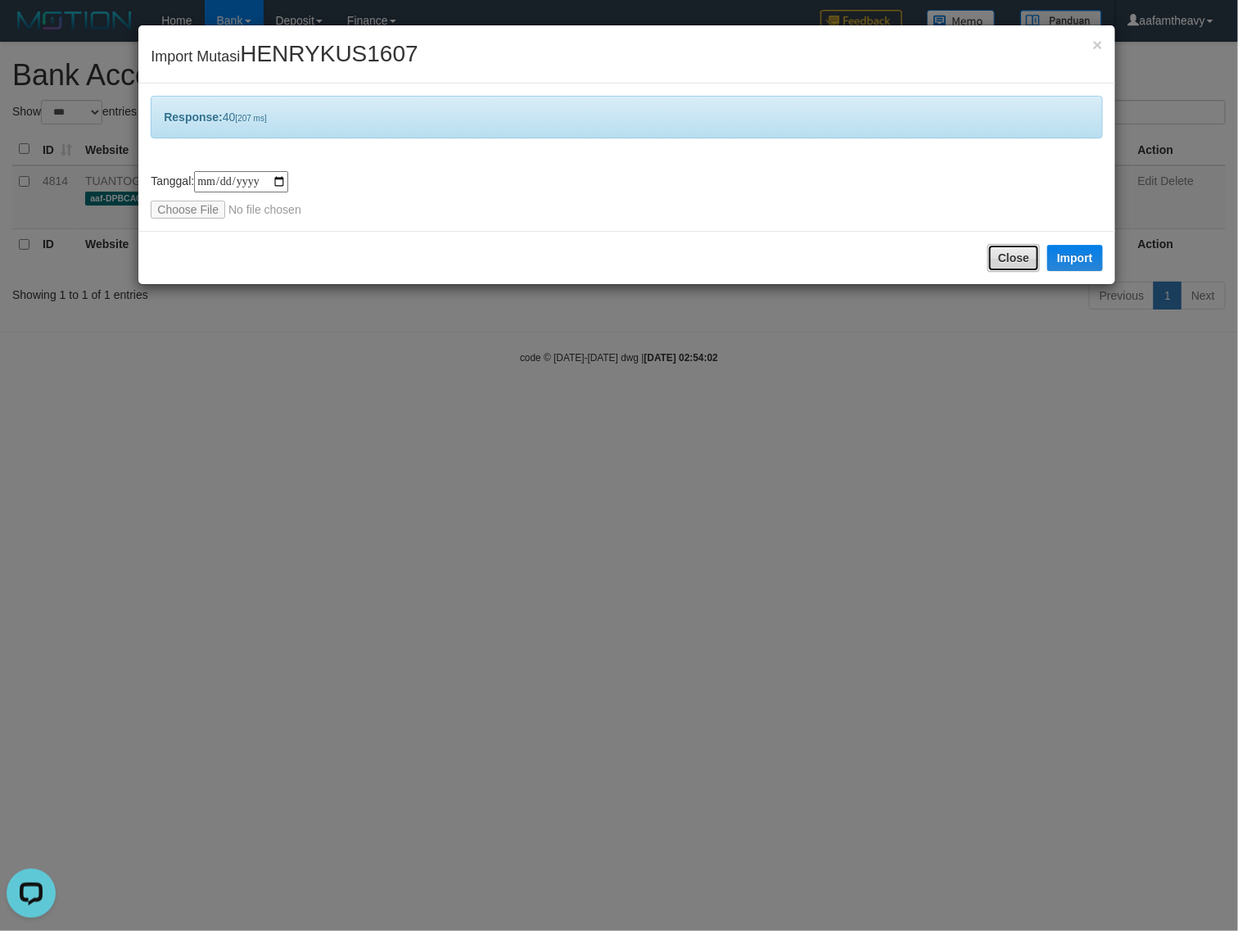
click at [1001, 266] on button "Close" at bounding box center [1014, 258] width 52 height 28
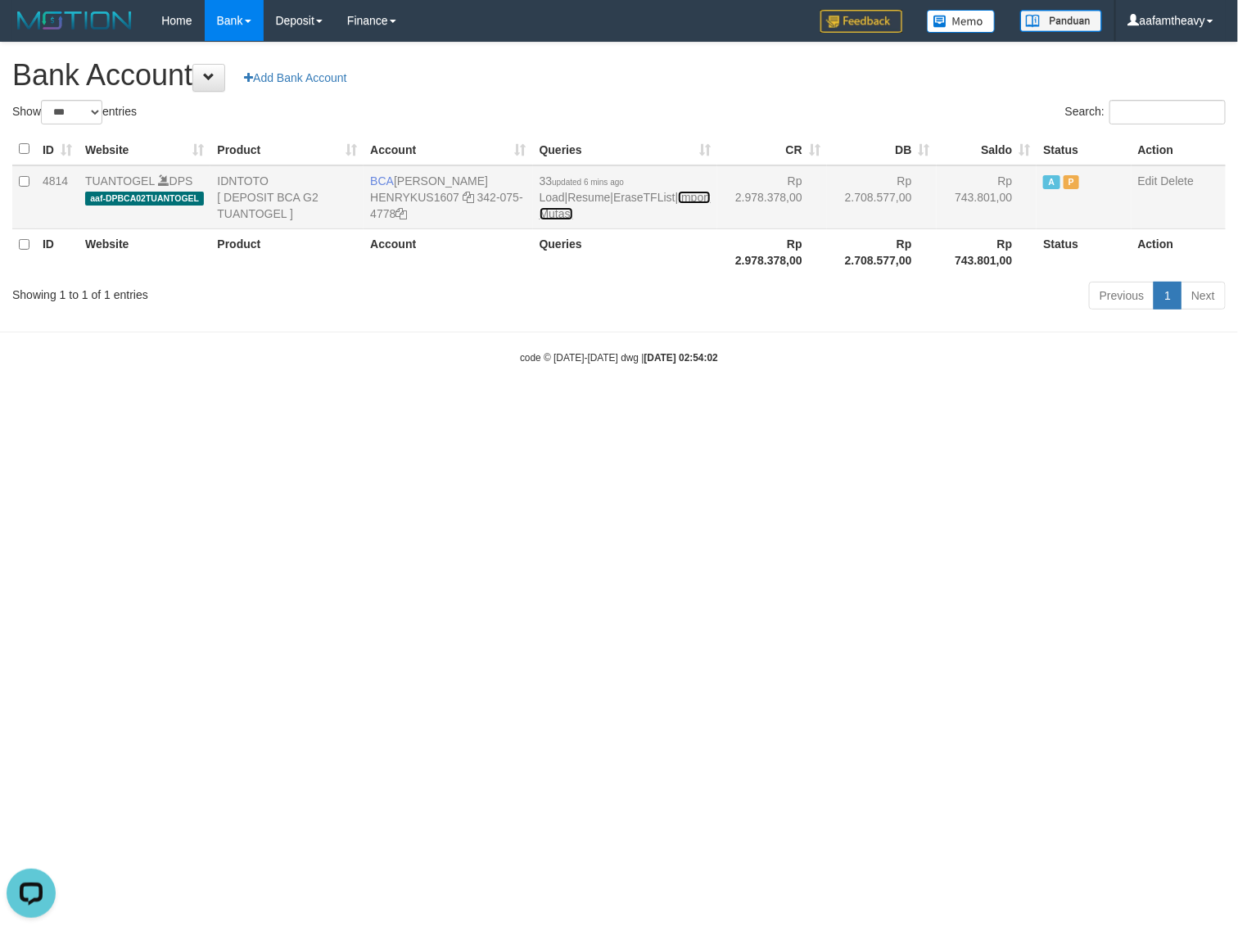
click at [599, 211] on link "Import Mutasi" at bounding box center [625, 205] width 171 height 29
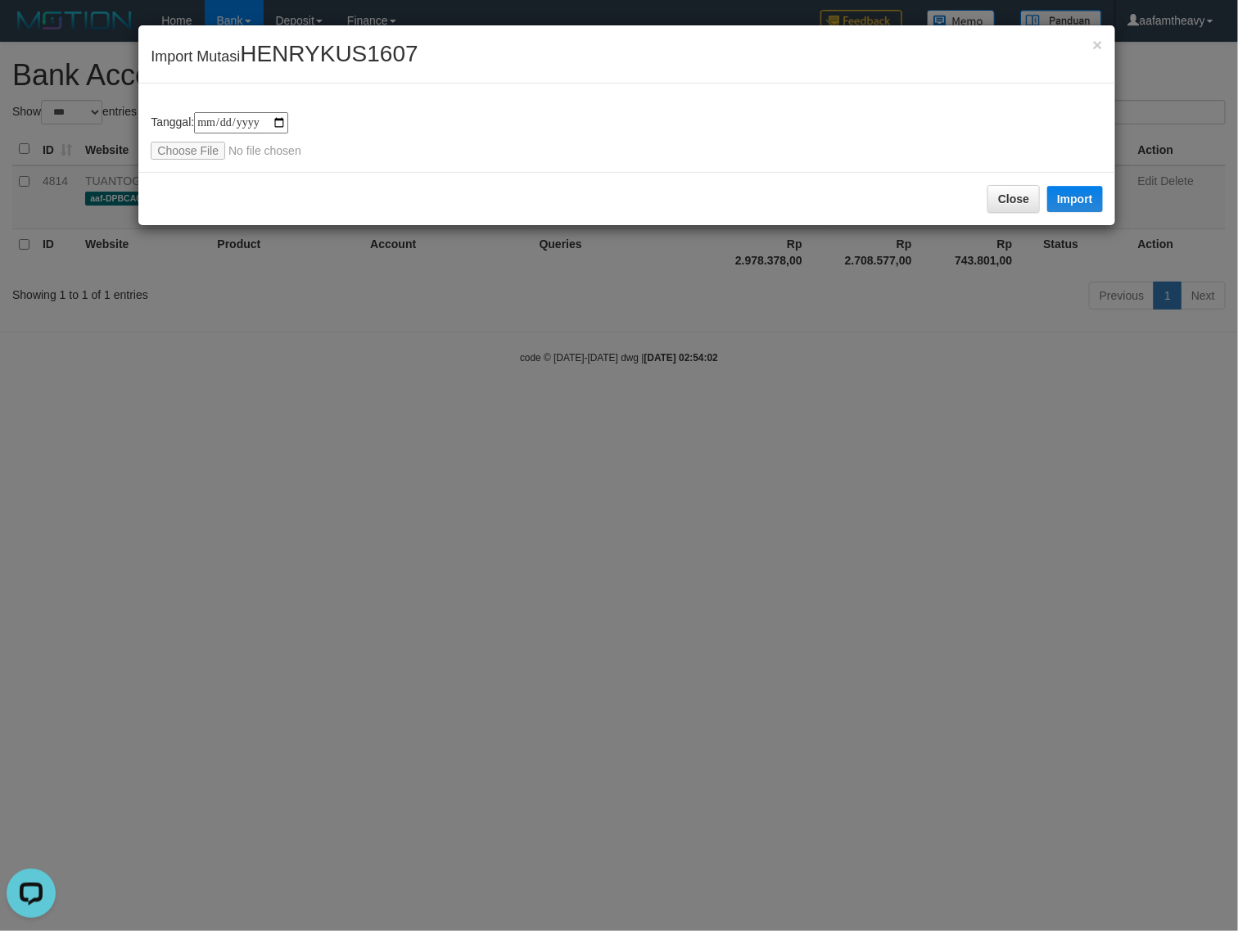
type input "**********"
click at [1088, 188] on button "Import" at bounding box center [1075, 199] width 56 height 26
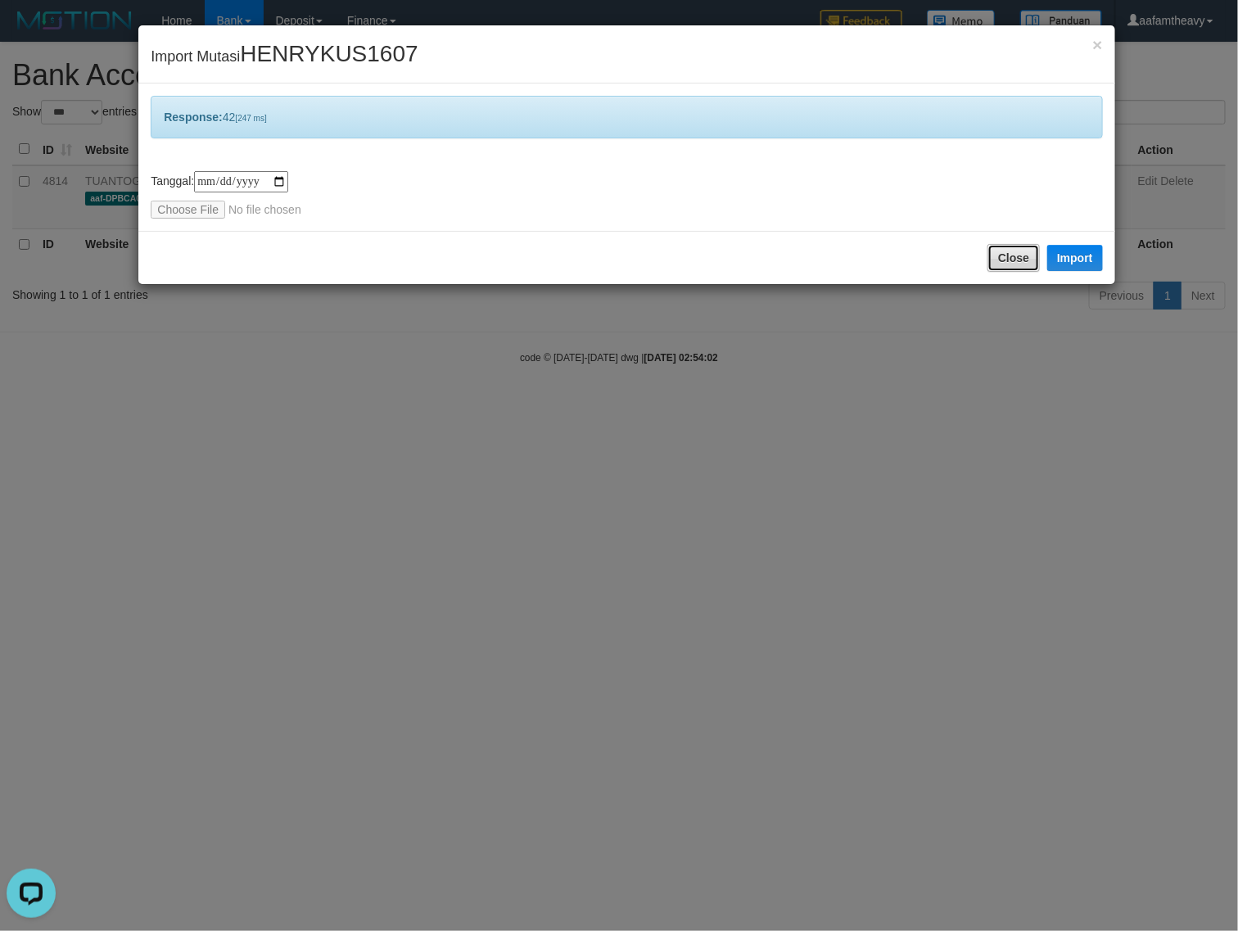
click at [1008, 254] on button "Close" at bounding box center [1014, 258] width 52 height 28
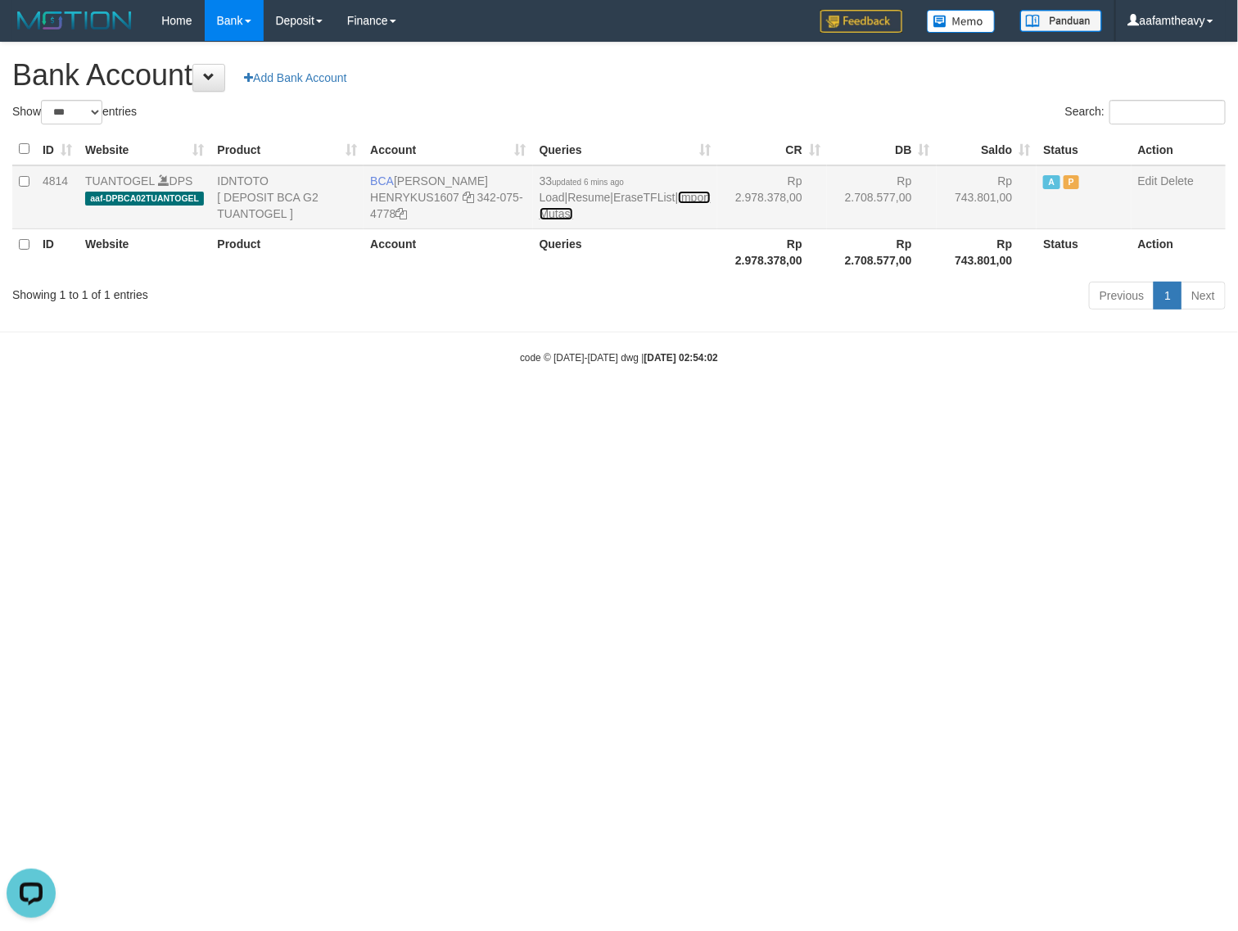
click at [590, 210] on link "Import Mutasi" at bounding box center [625, 205] width 171 height 29
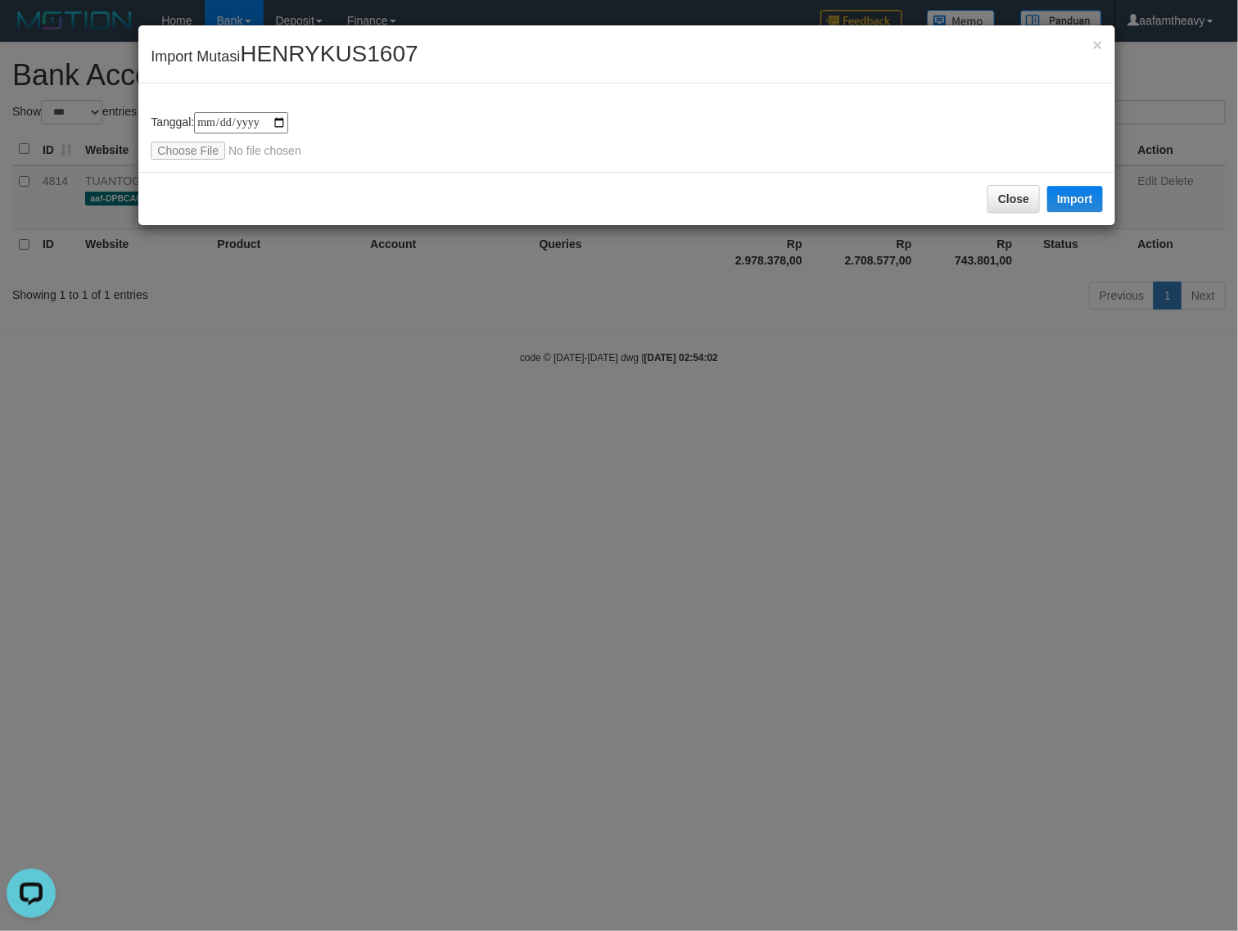
type input "**********"
click at [1086, 197] on button "Import" at bounding box center [1075, 199] width 56 height 26
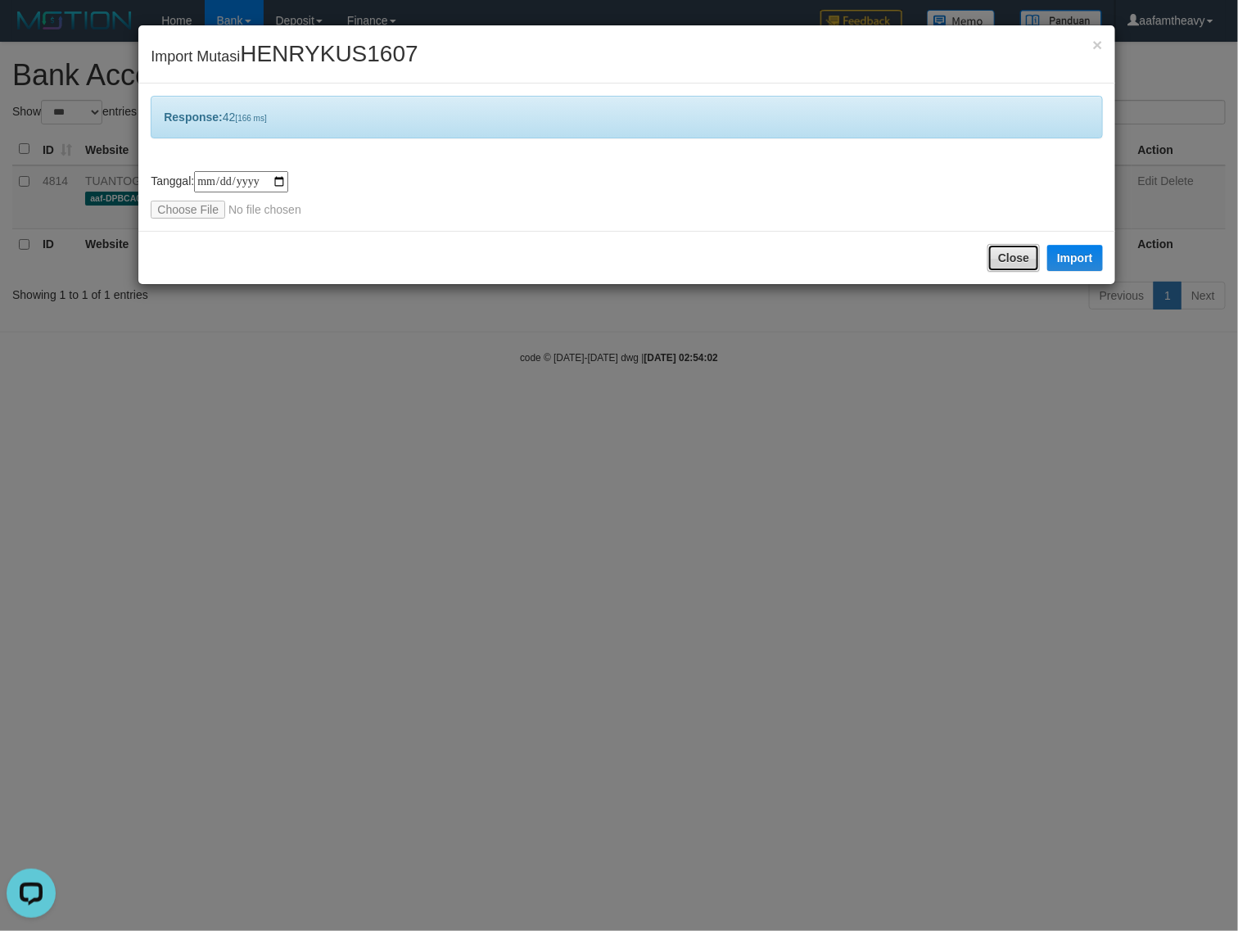
click at [1010, 256] on button "Close" at bounding box center [1014, 258] width 52 height 28
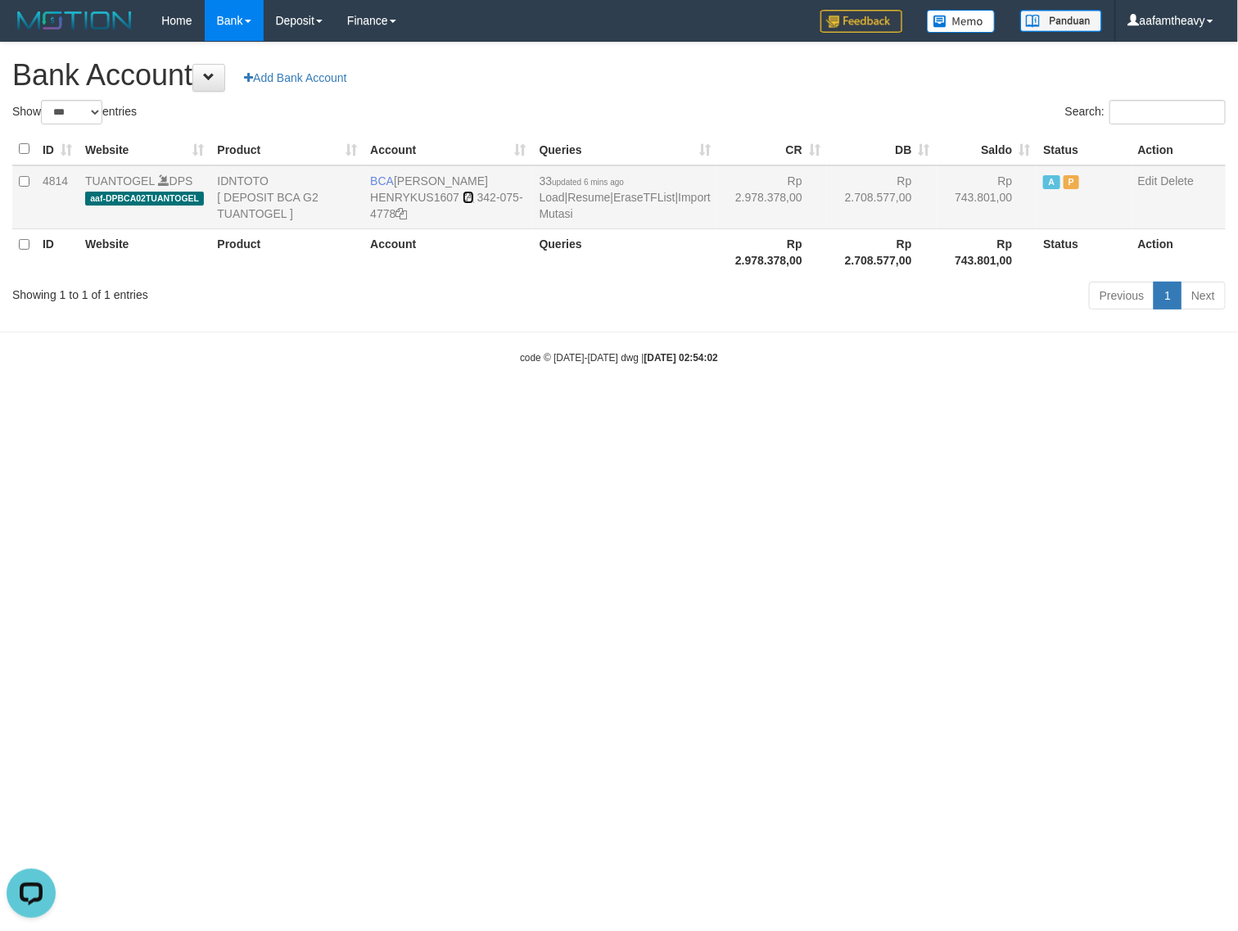
click at [472, 195] on icon at bounding box center [468, 197] width 11 height 11
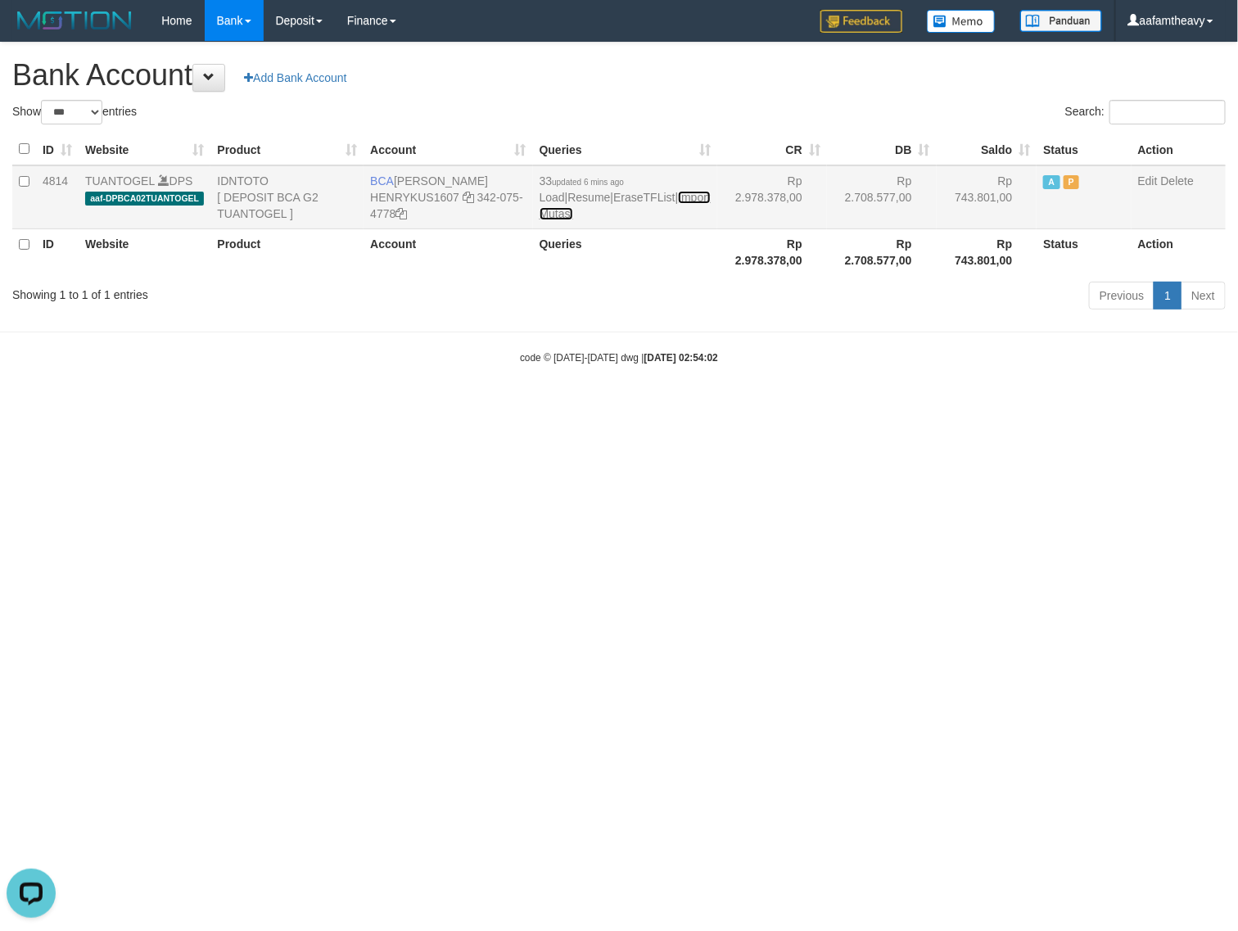
click at [600, 218] on link "Import Mutasi" at bounding box center [625, 205] width 171 height 29
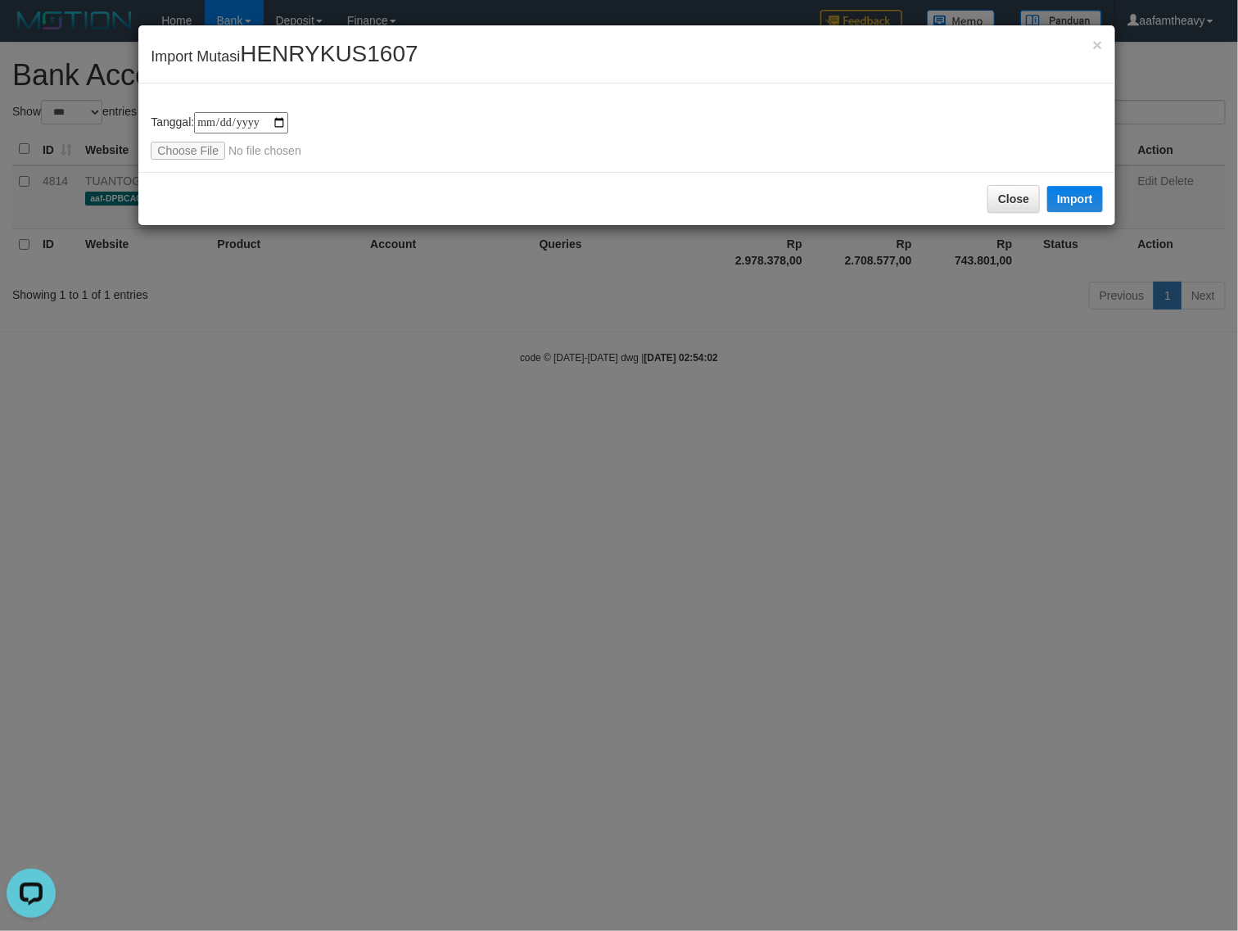
type input "**********"
click at [1061, 199] on button "Import" at bounding box center [1075, 199] width 56 height 26
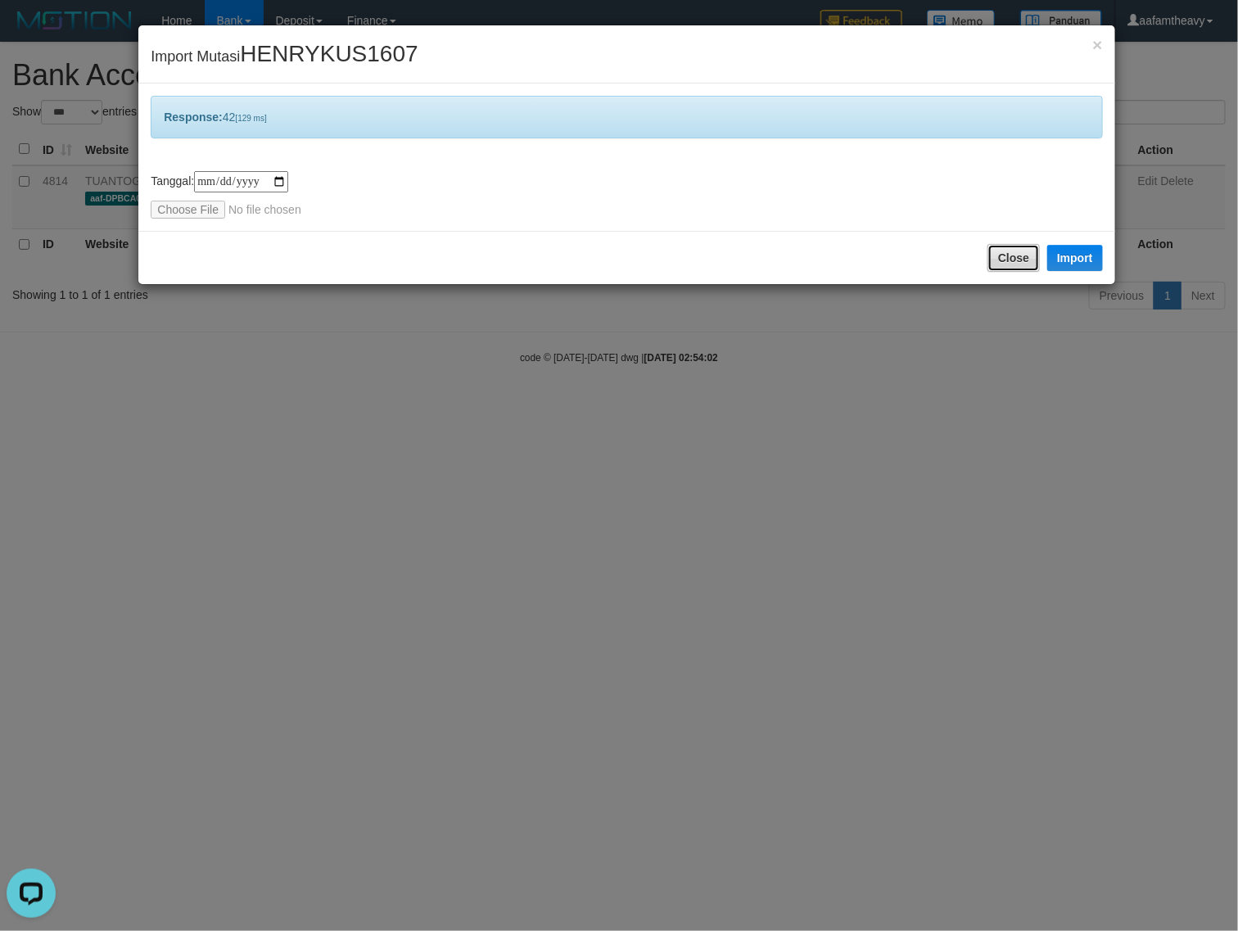
click at [1016, 262] on button "Close" at bounding box center [1014, 258] width 52 height 28
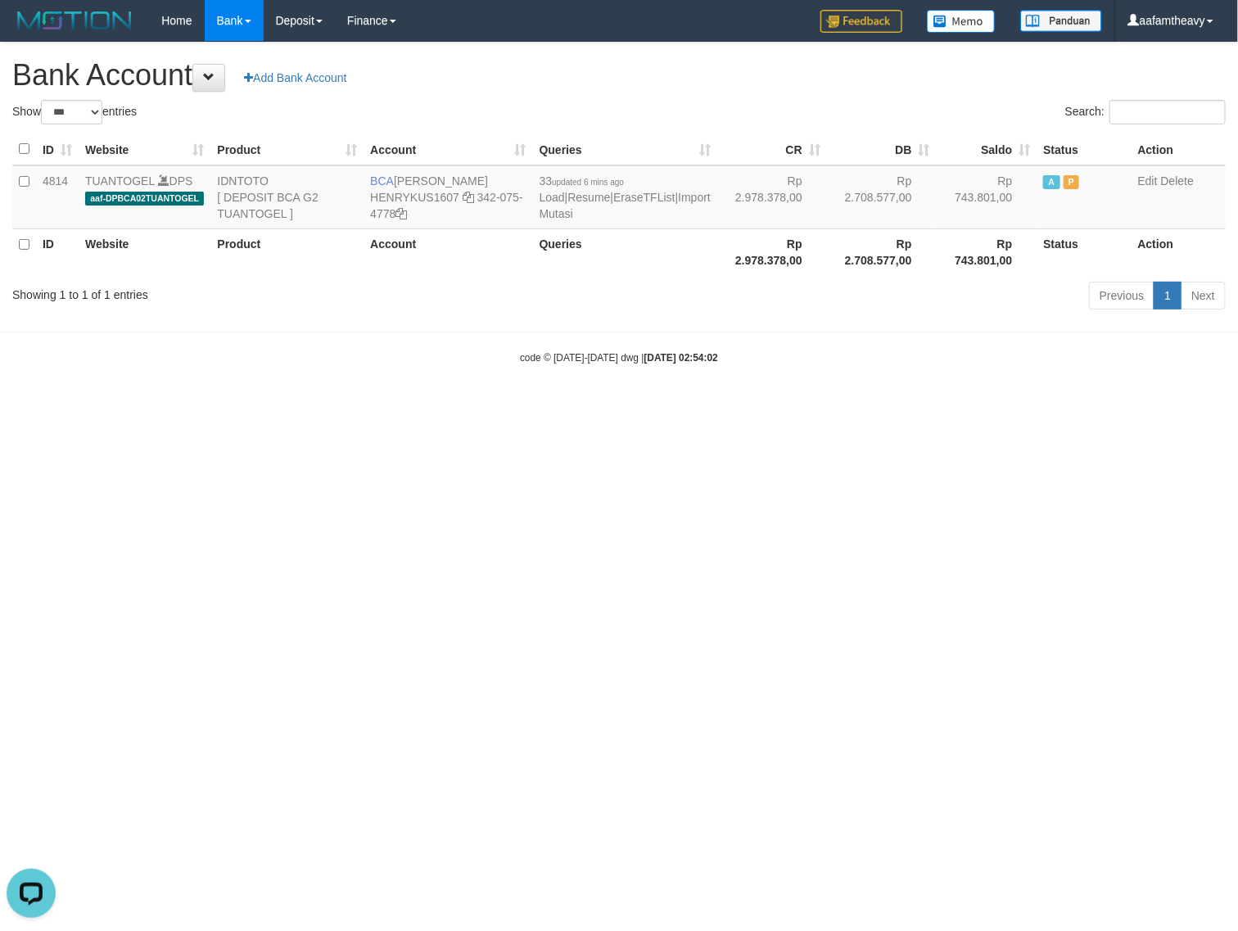
click at [562, 406] on html "Toggle navigation Home Bank Account List Load By Website Group [ITOTO] TUANTOGE…" at bounding box center [619, 203] width 1238 height 406
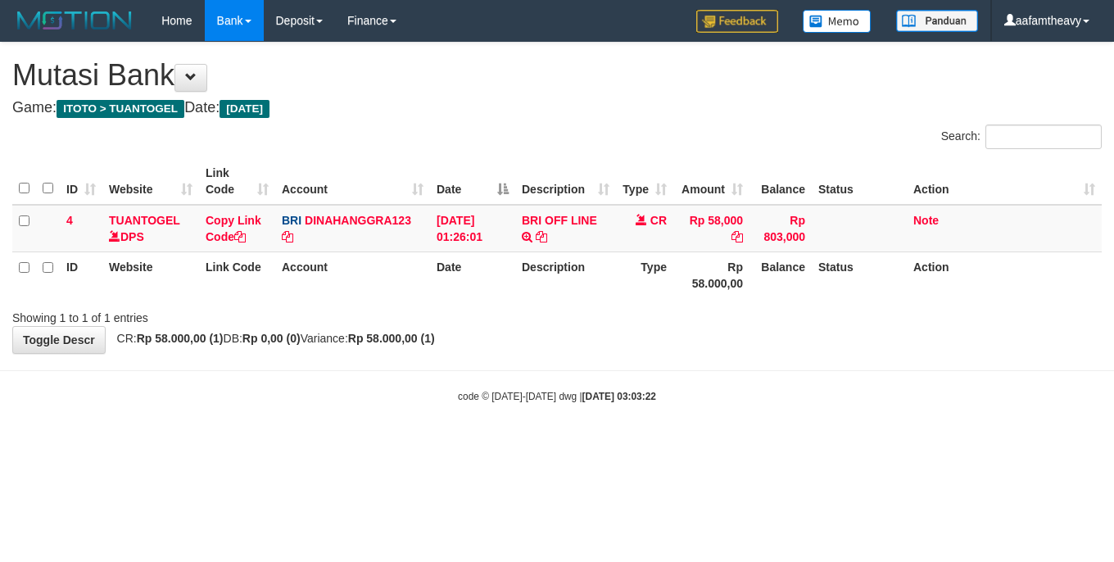
click at [342, 445] on html "Toggle navigation Home Bank Account List Load By Website Group [ITOTO] TUANTOGE…" at bounding box center [557, 222] width 1114 height 445
click at [346, 445] on html "Toggle navigation Home Bank Account List Load By Website Group [ITOTO] TUANTOGE…" at bounding box center [557, 222] width 1114 height 445
